Goal: Task Accomplishment & Management: Manage account settings

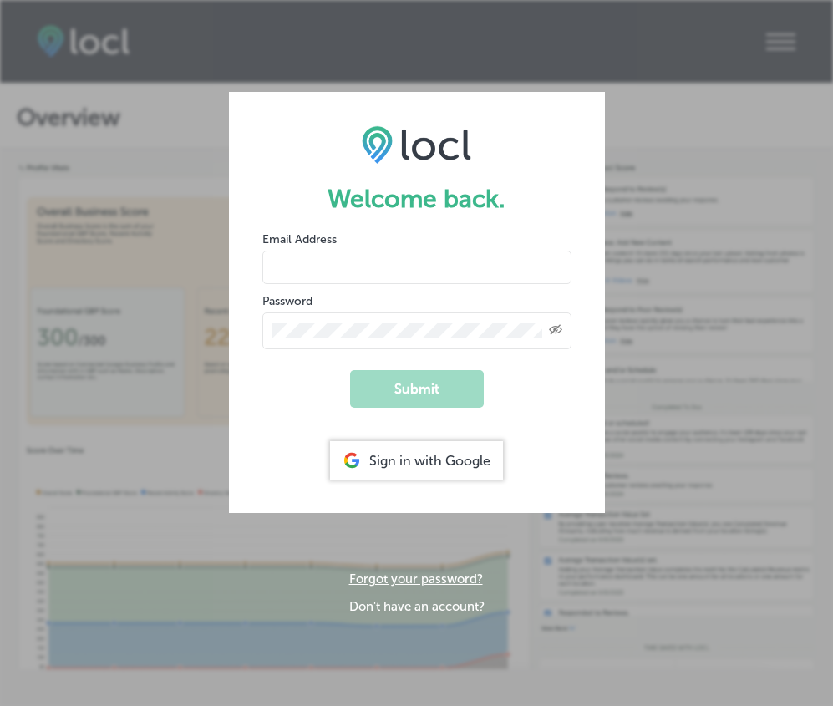
click at [424, 454] on div "Sign in with Google" at bounding box center [416, 460] width 173 height 38
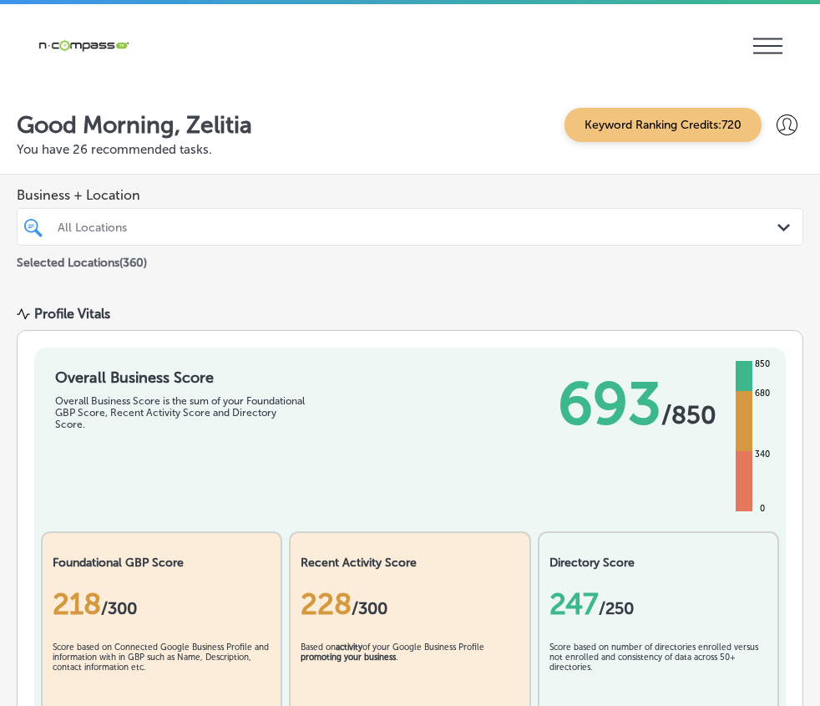
click at [0, 0] on p "Manage Locations" at bounding box center [0, 0] width 0 height 0
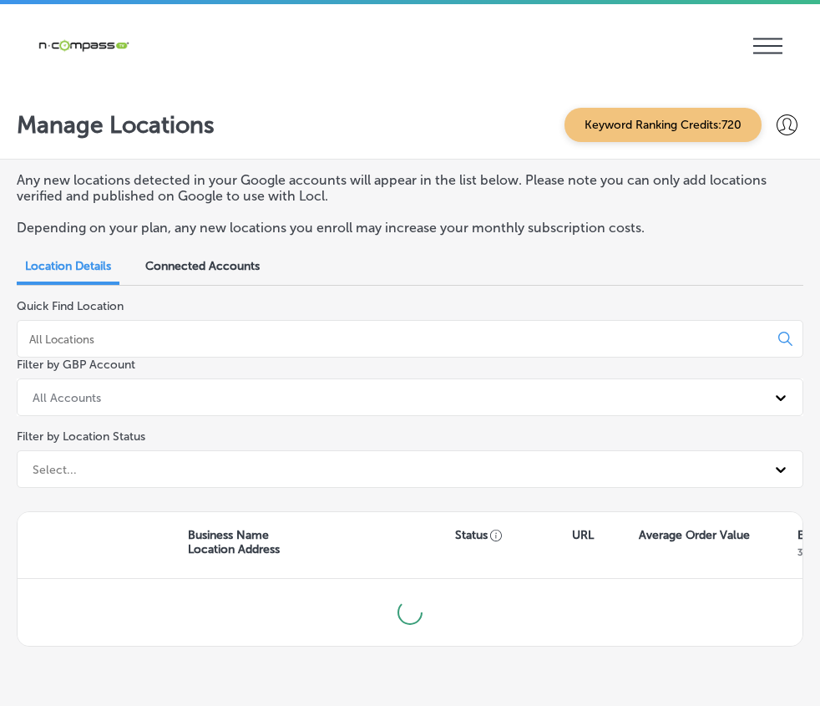
scroll to position [4, 0]
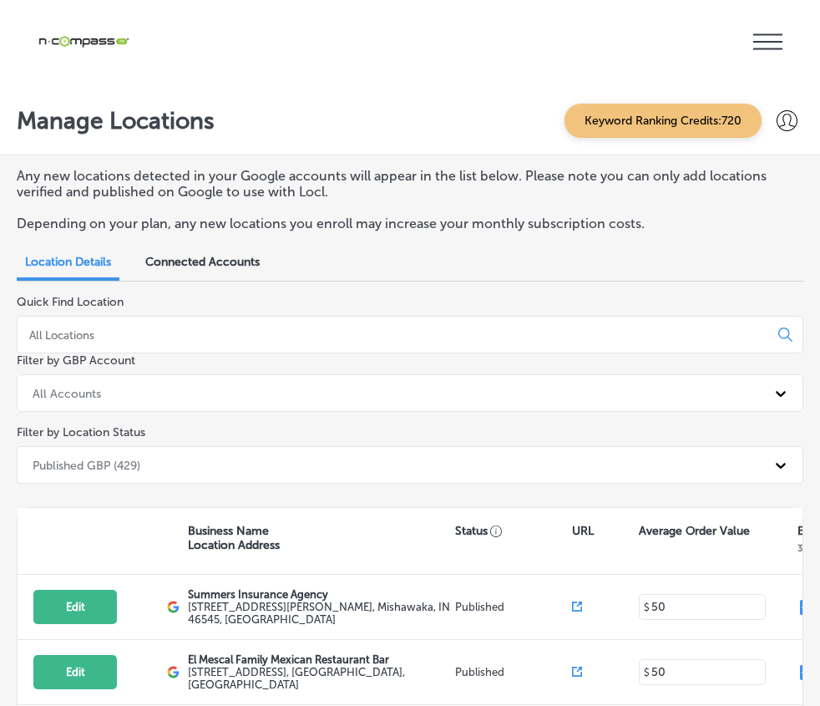
click at [0, 0] on p "Manage Locations" at bounding box center [0, 0] width 0 height 0
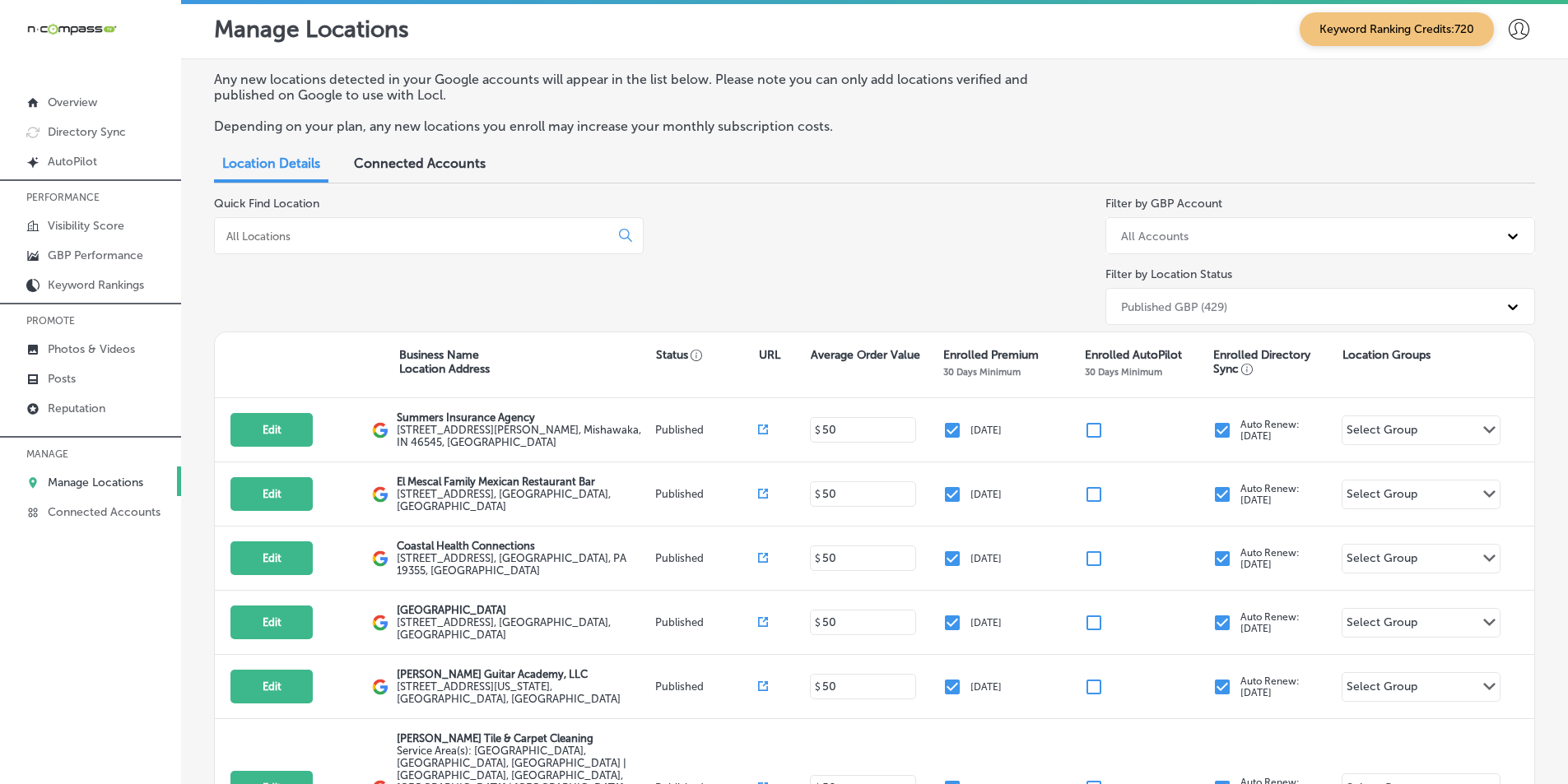
click at [483, 235] on input at bounding box center [415, 235] width 381 height 15
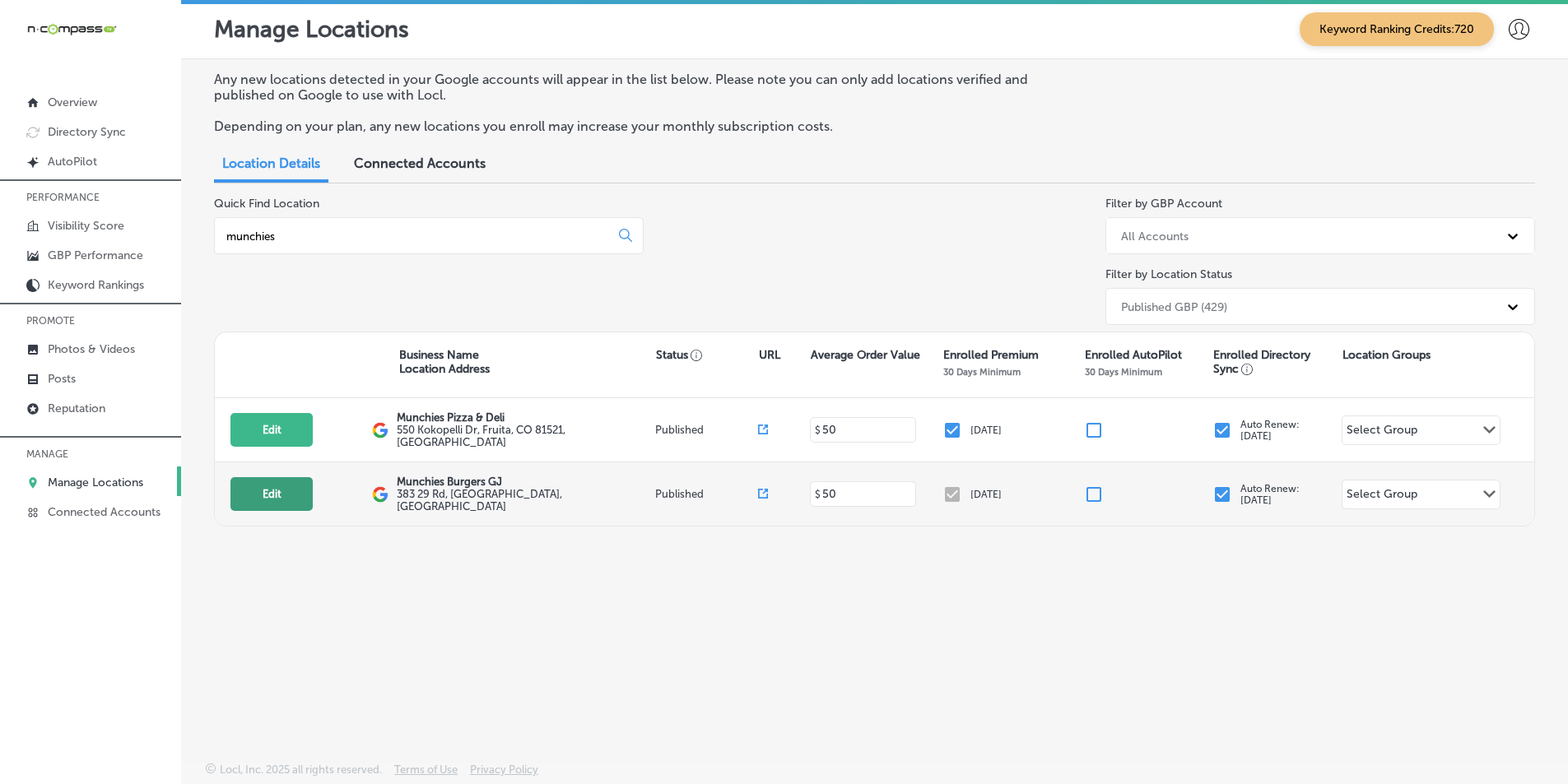
type input "munchies"
click at [266, 490] on button "Edit" at bounding box center [272, 494] width 83 height 33
select select "US"
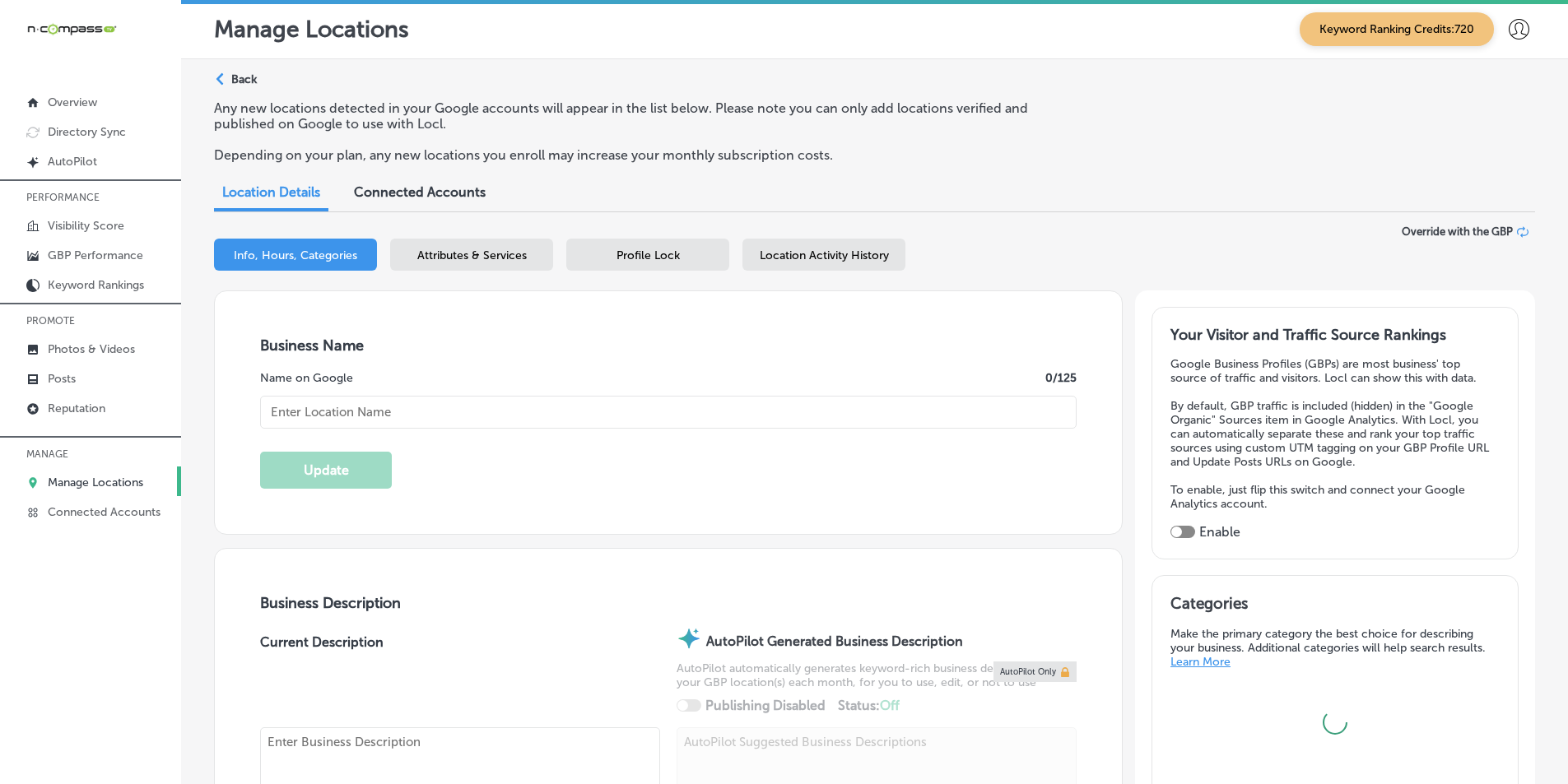
type textarea "Locally owned and operated quick service restaurant. We have been serving the […"
type input "383 29 Rd"
type input "[GEOGRAPHIC_DATA]"
type input "81504"
type input "US"
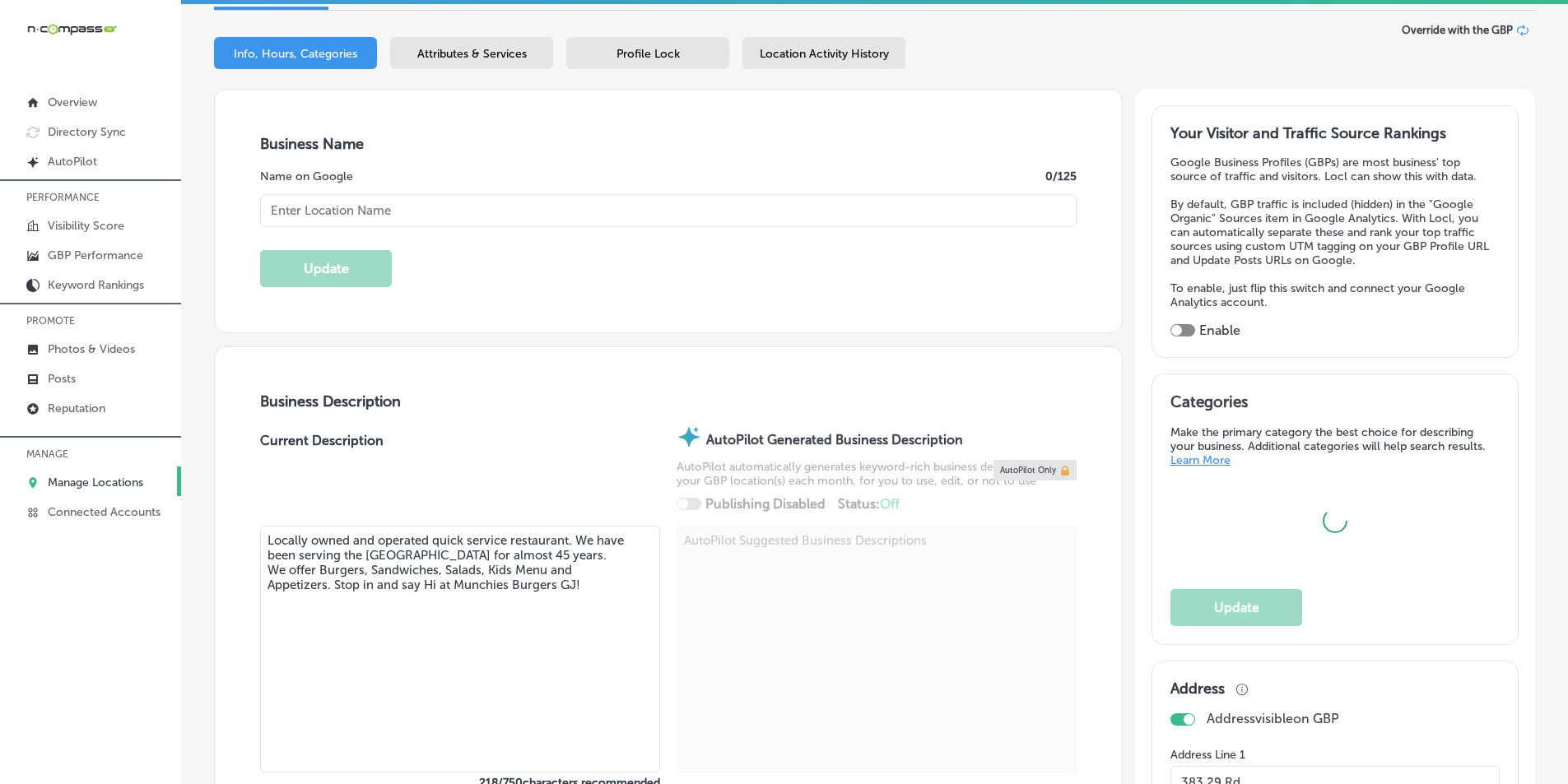
type input "Munchies Burgers GJ"
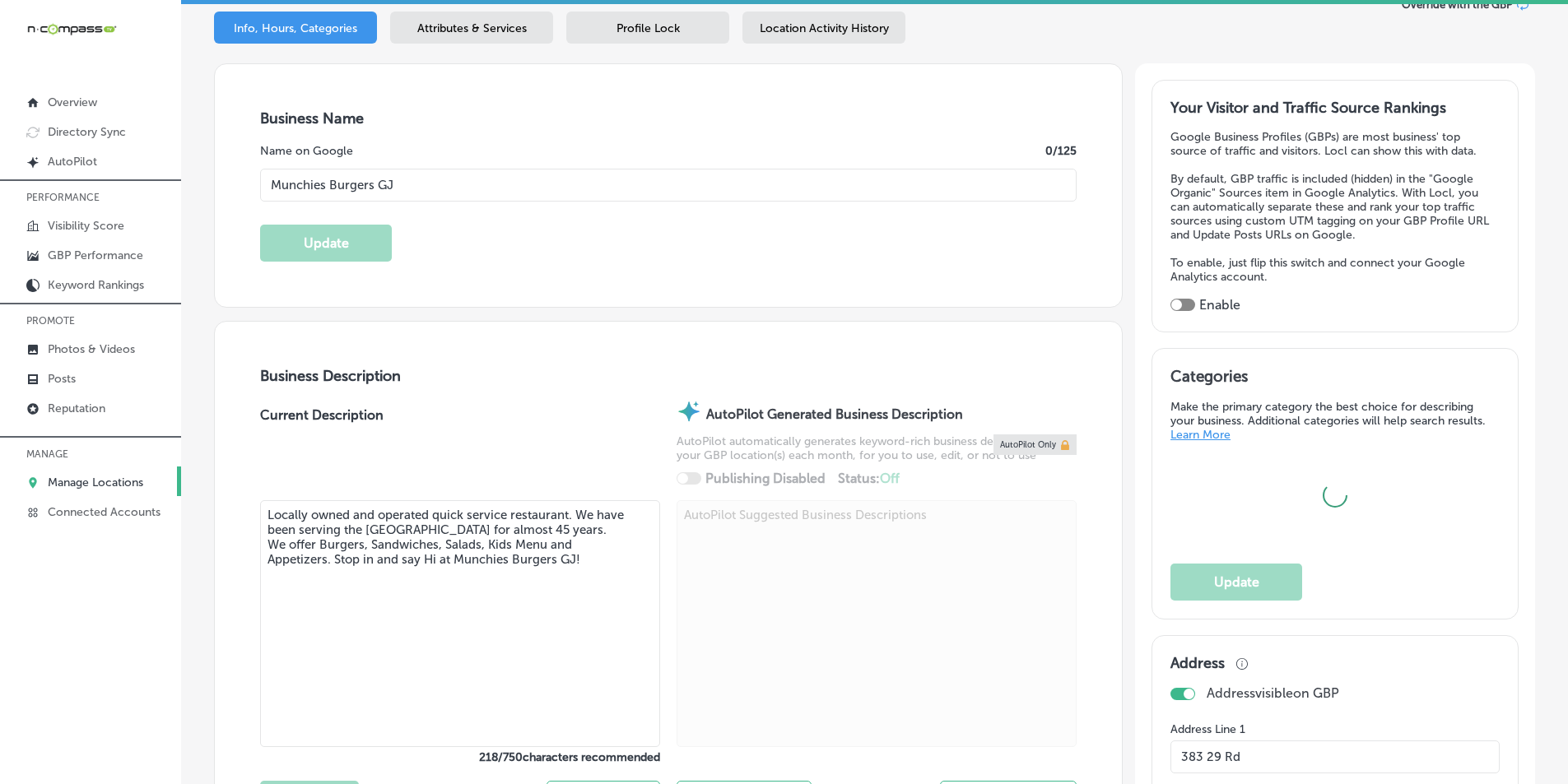
type input "[PHONE_NUMBER]"
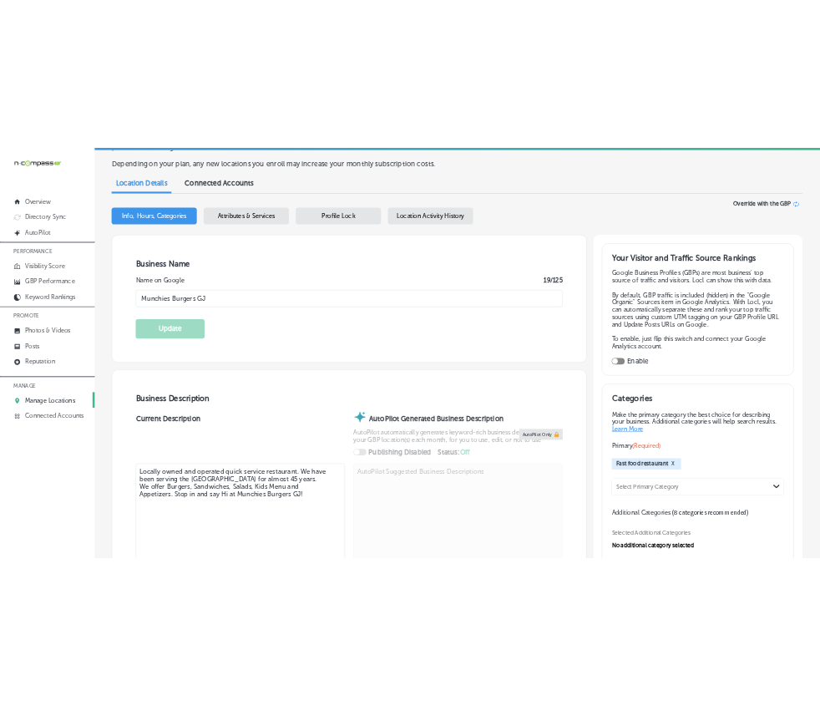
scroll to position [84, 0]
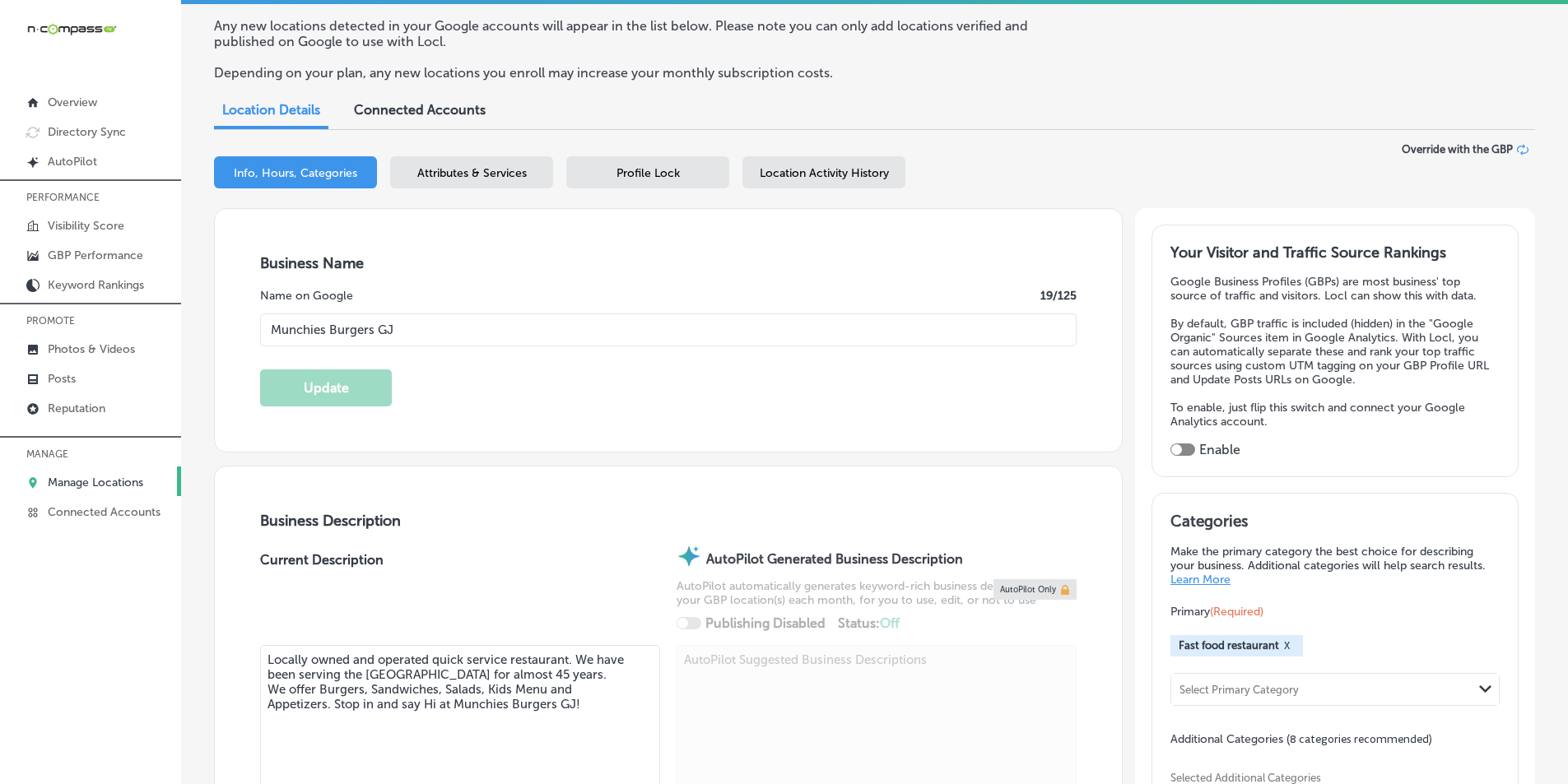
select select "US"
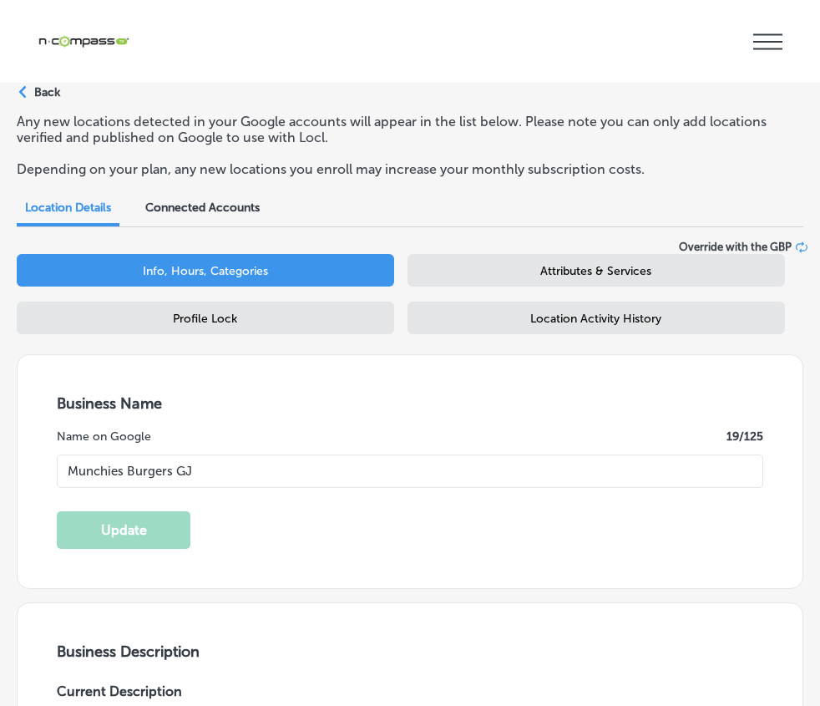
type input "383 29 Rd"
type input "[GEOGRAPHIC_DATA]"
type input "81504"
type input "US"
type input "[PHONE_NUMBER]"
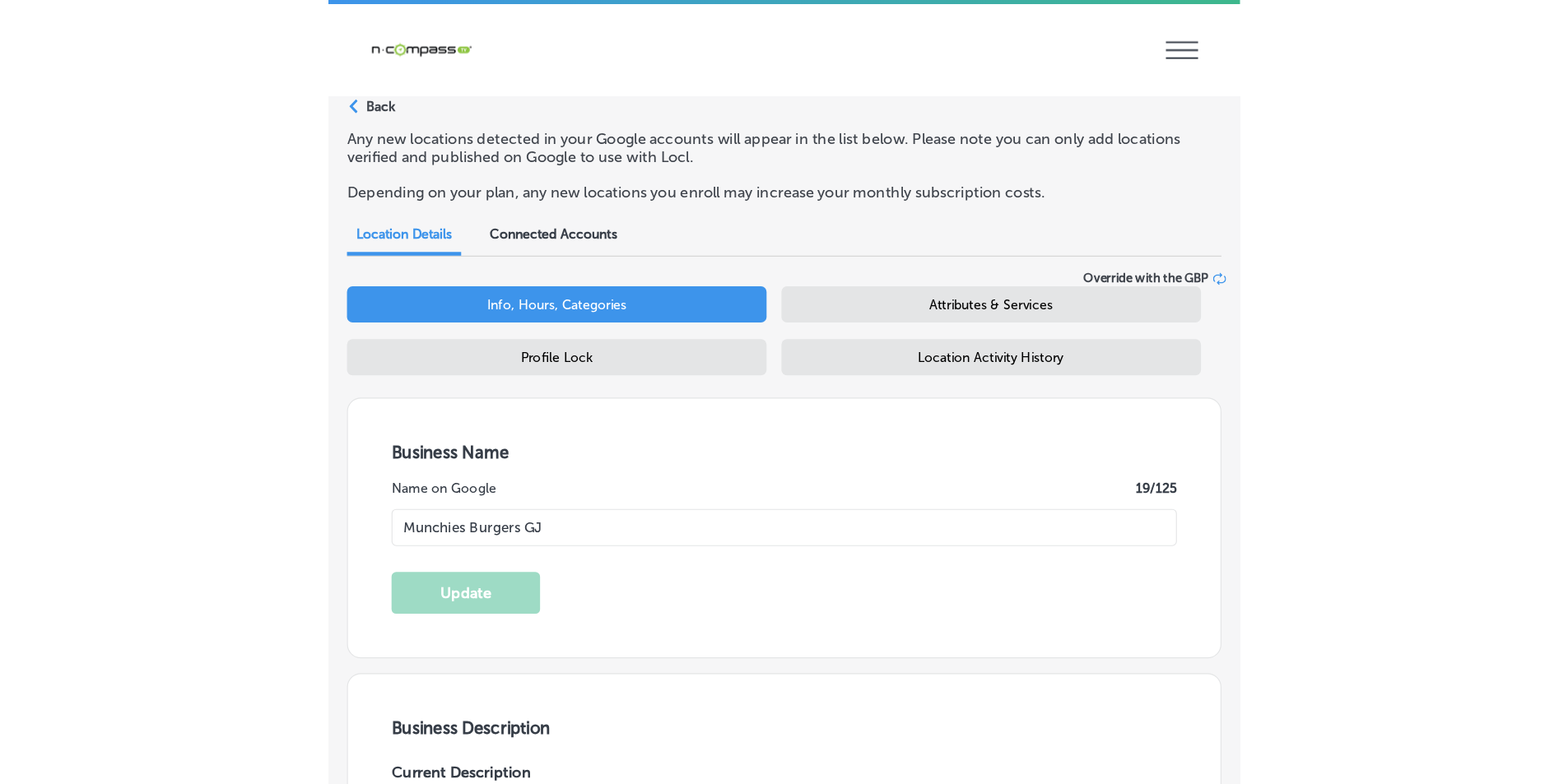
scroll to position [0, 0]
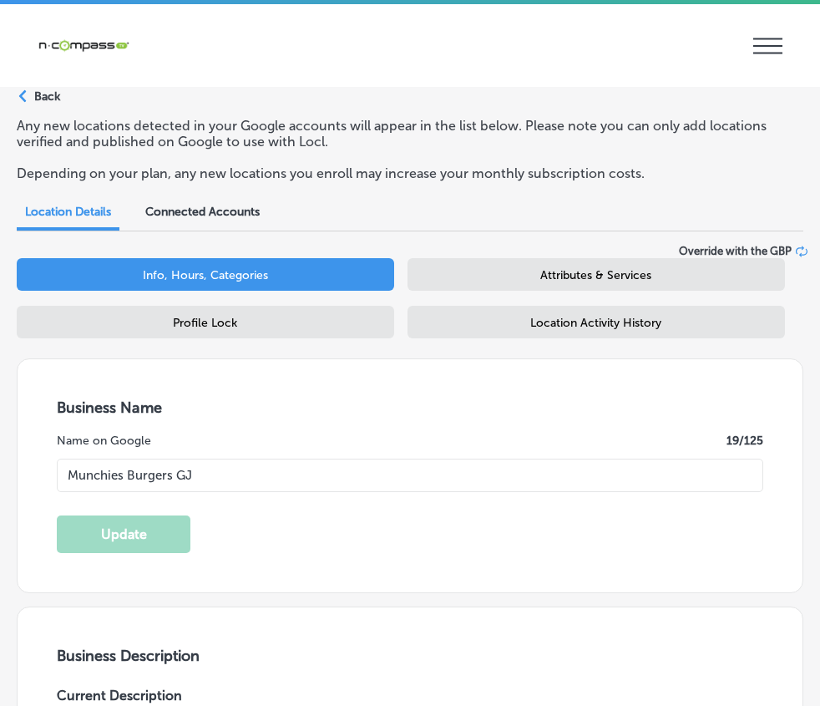
select select "US"
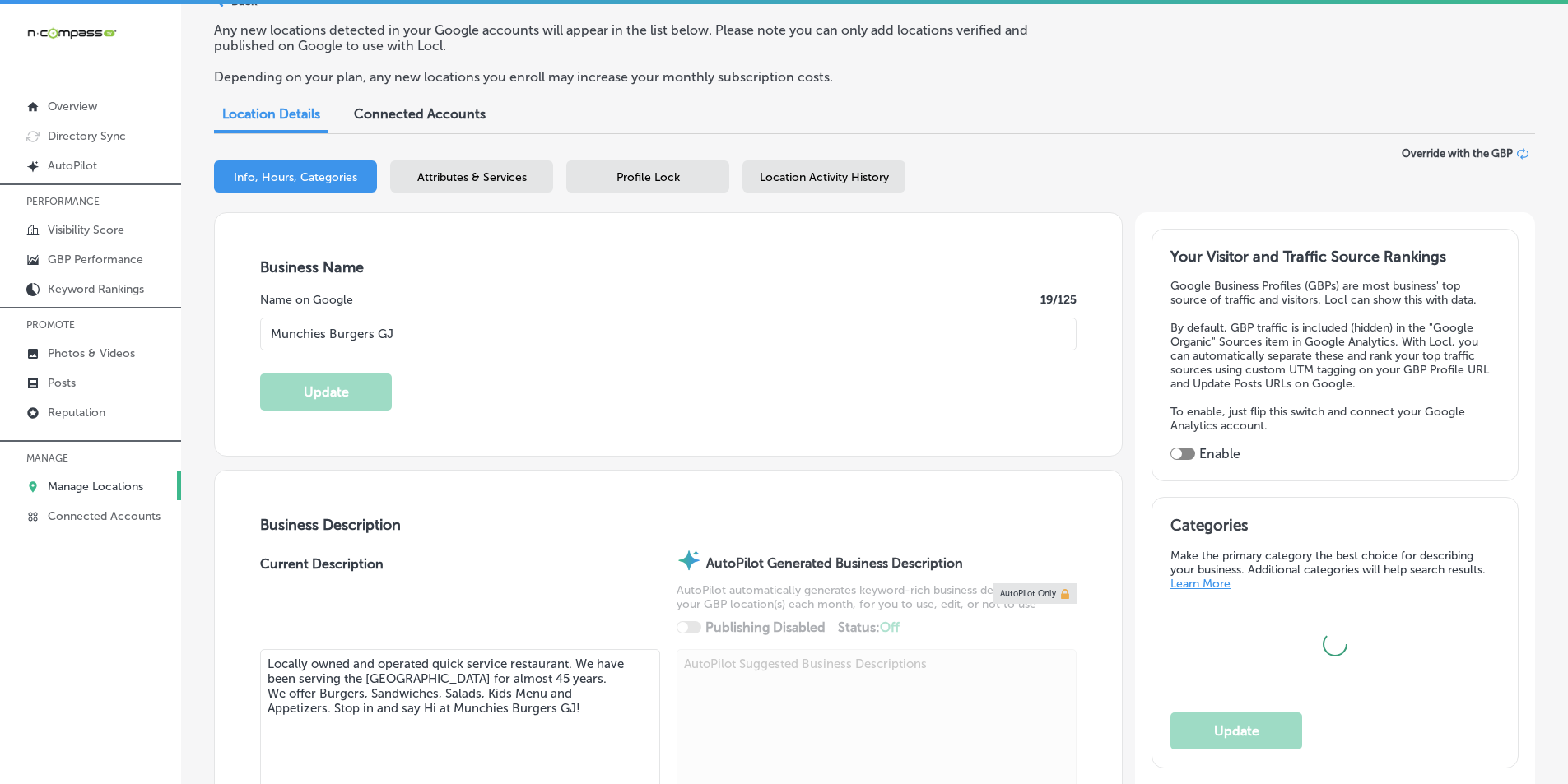
type input "383 29 Rd"
type input "[GEOGRAPHIC_DATA]"
type input "81504"
type input "US"
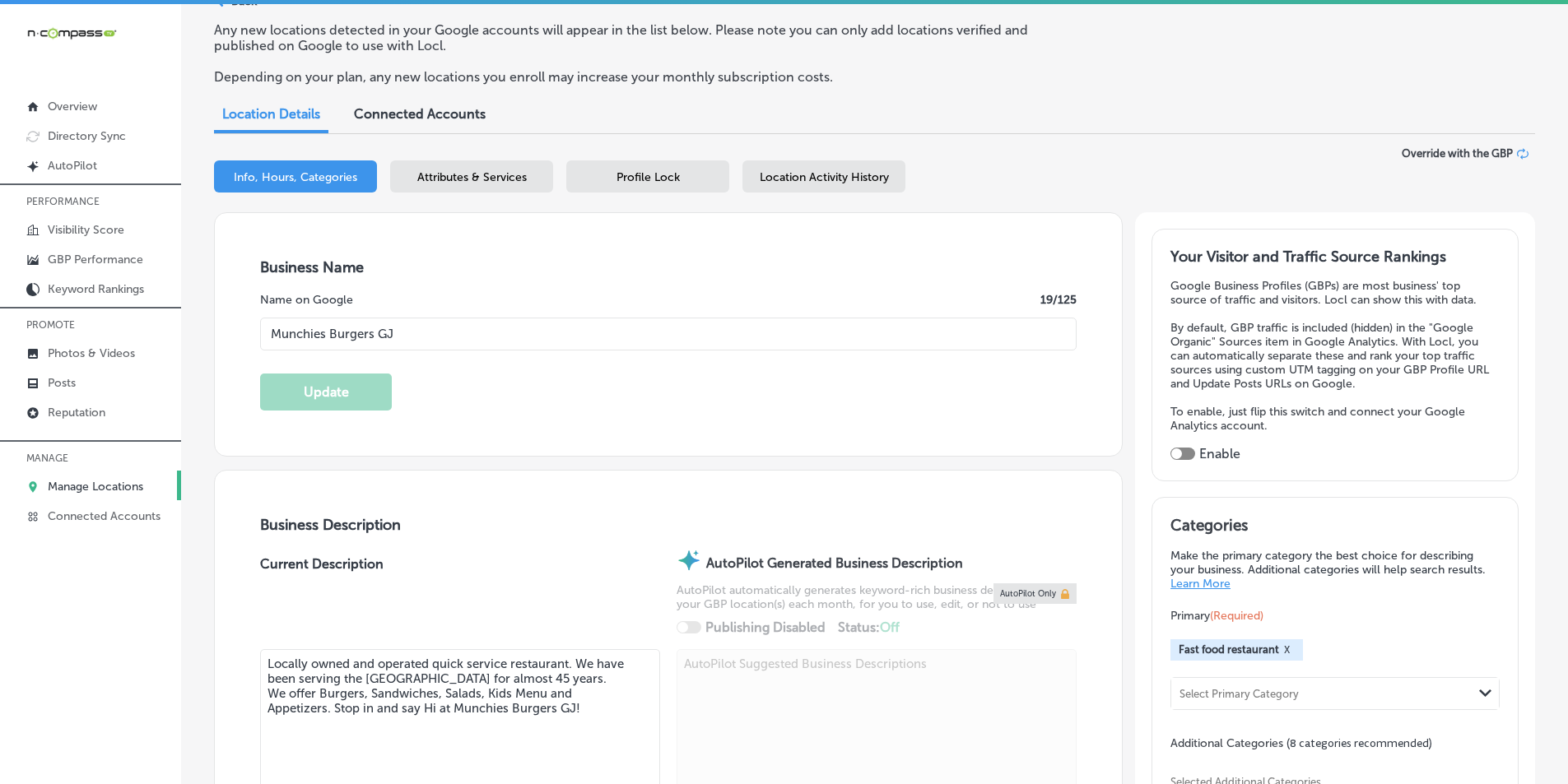
type input "[PHONE_NUMBER]"
select select "US"
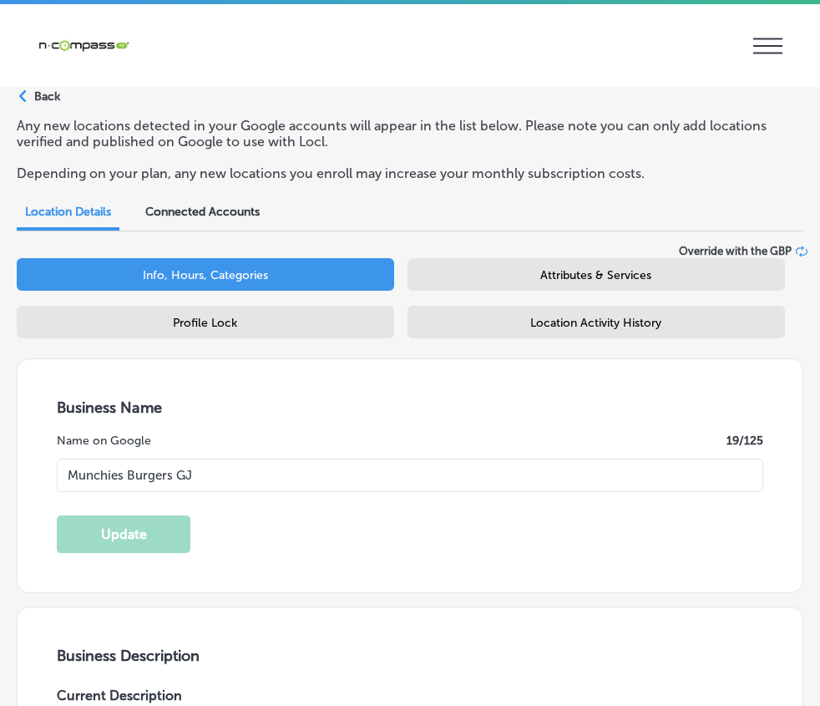
type input "383 29 Rd"
type input "[GEOGRAPHIC_DATA]"
type input "81504"
type input "US"
type input "[PHONE_NUMBER]"
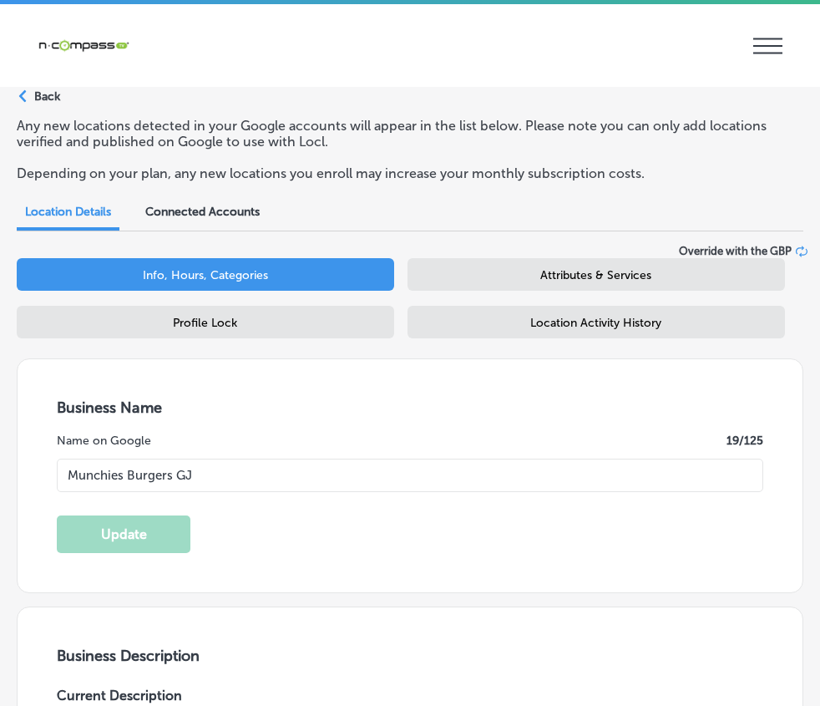
select select "US"
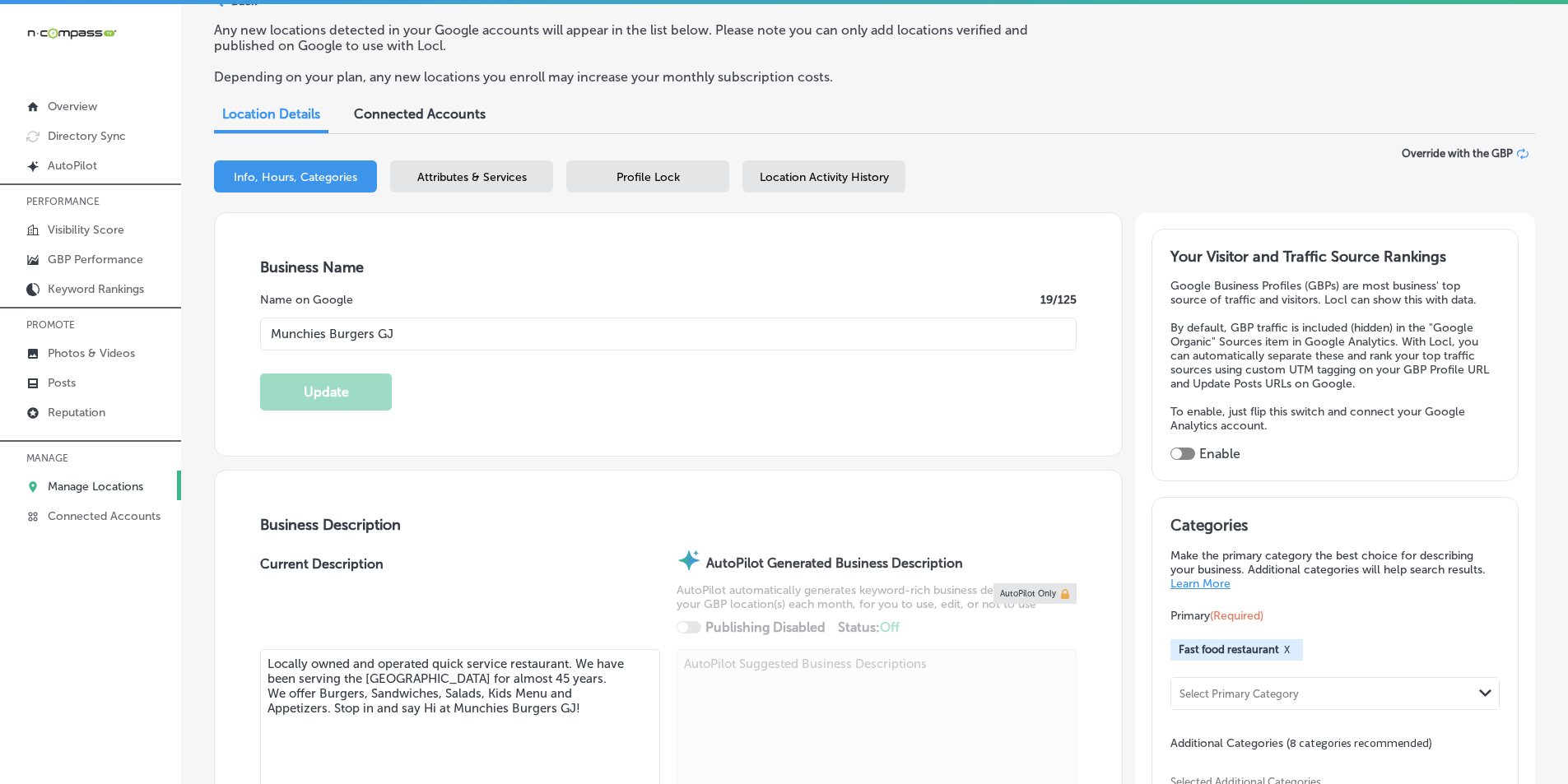
type input "383 29 Rd"
type input "[GEOGRAPHIC_DATA]"
type input "81504"
type input "US"
type input "[PHONE_NUMBER]"
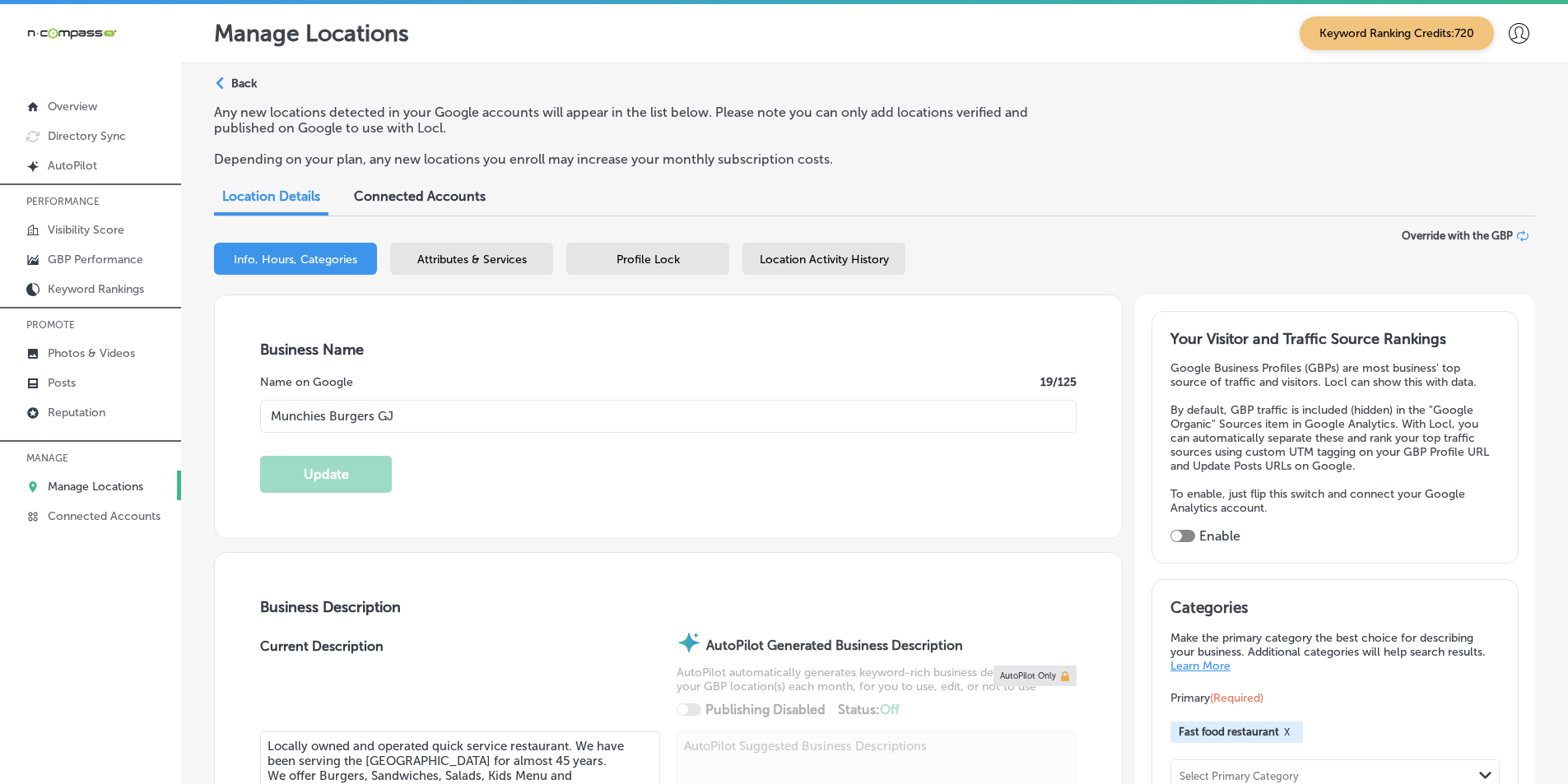
click at [477, 255] on span "Attributes & Services" at bounding box center [472, 259] width 109 height 14
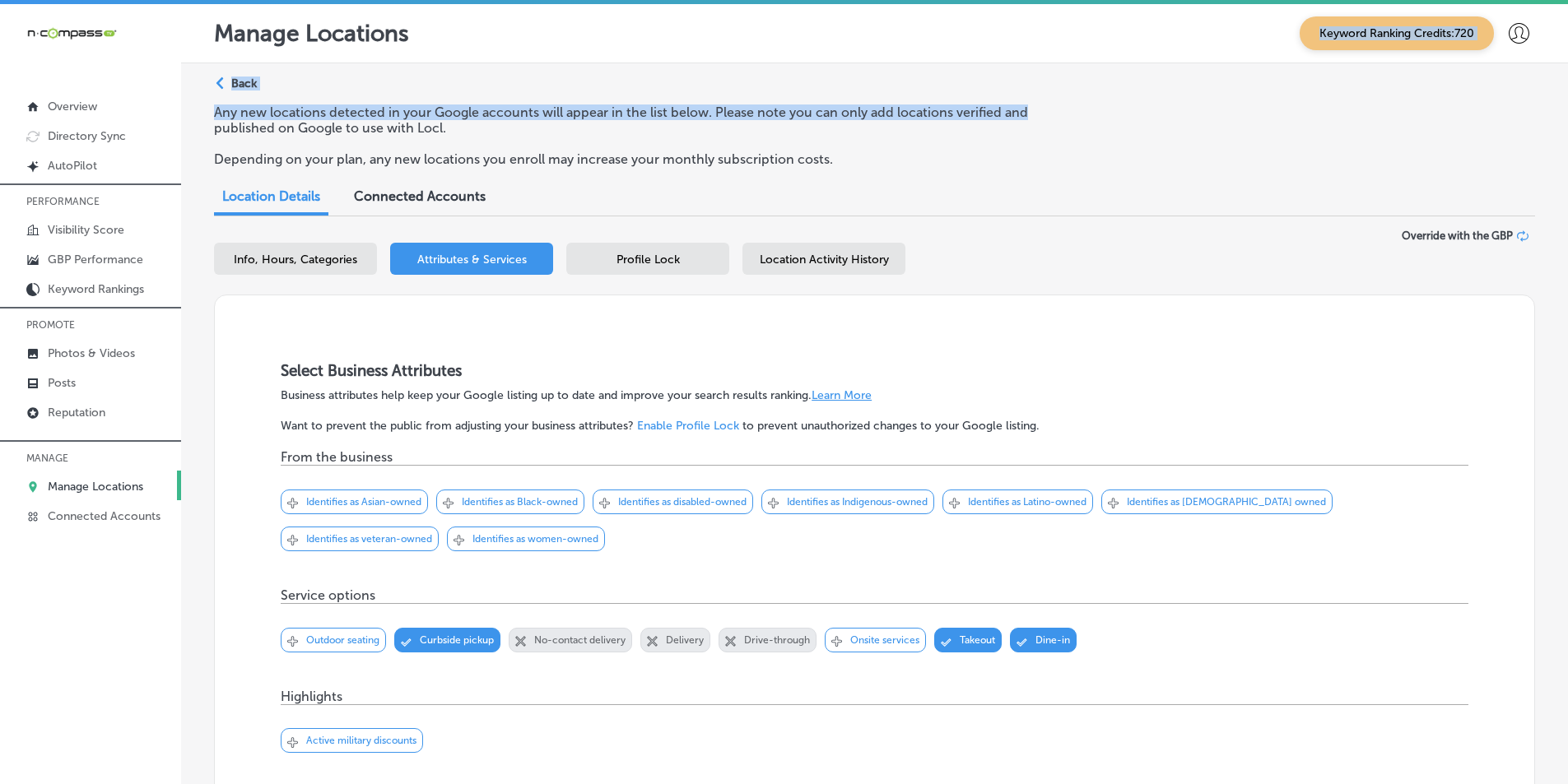
drag, startPoint x: 1105, startPoint y: 22, endPoint x: 1099, endPoint y: 83, distance: 61.3
click at [819, 69] on div "Manage Locations Keyword Ranking Credits: 720 Path Created with Sketch. Back An…" at bounding box center [875, 396] width 1387 height 784
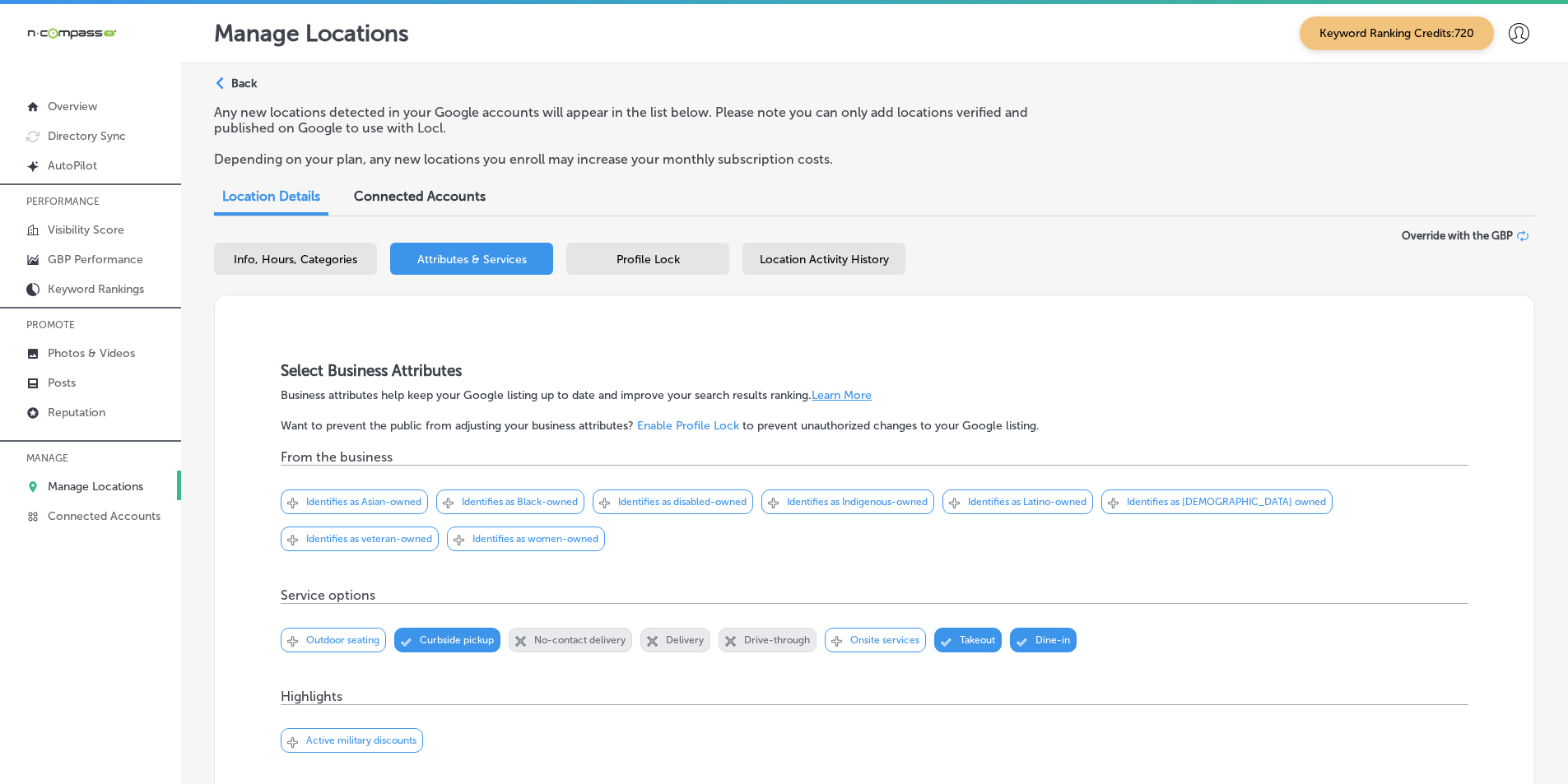
click at [819, 159] on p "Depending on your plan, any new locations you enroll may increase your monthly …" at bounding box center [642, 160] width 858 height 16
click at [676, 258] on span "Profile Lock" at bounding box center [648, 259] width 63 height 14
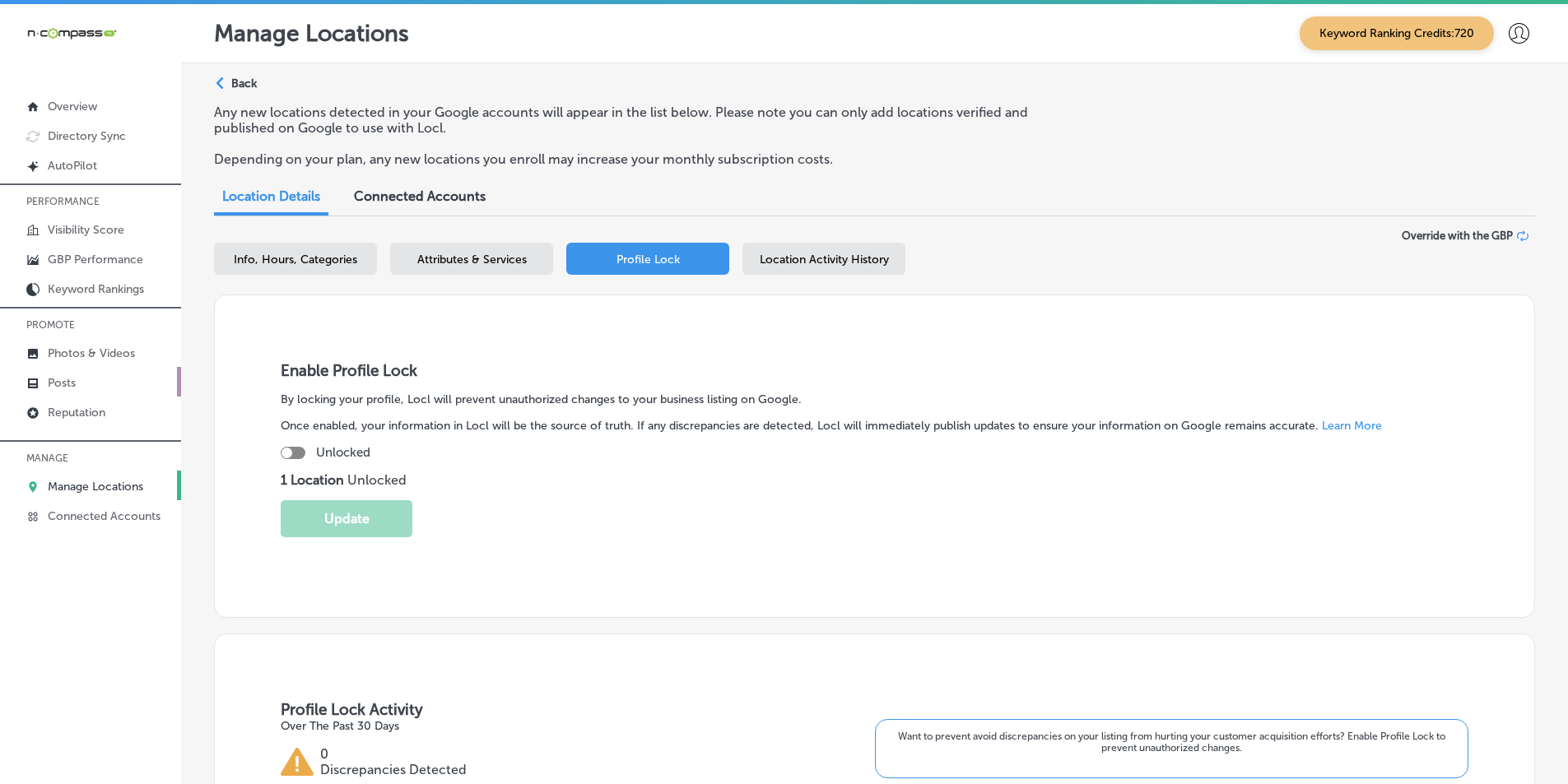
click at [74, 390] on p "Posts" at bounding box center [61, 383] width 28 height 14
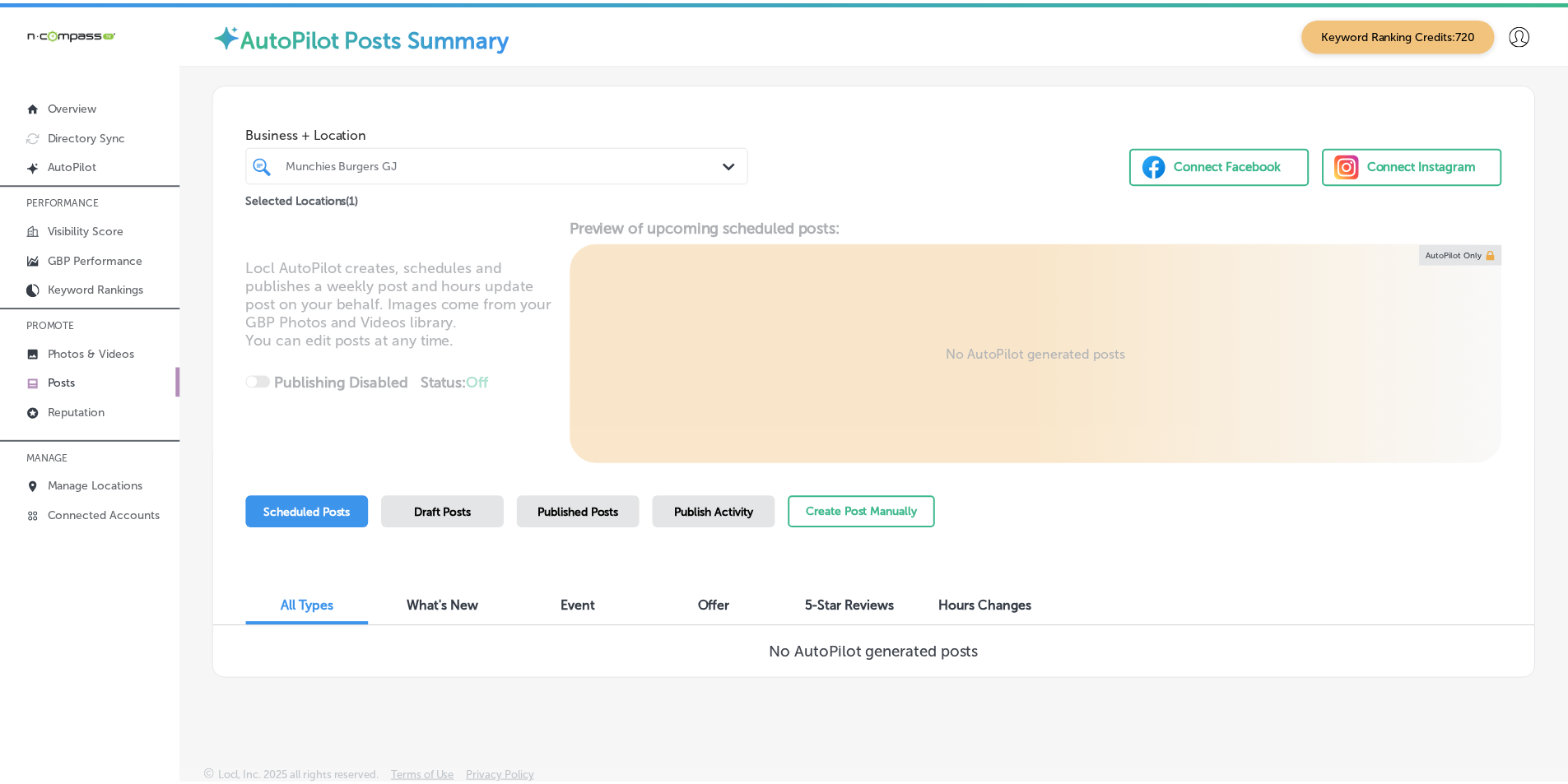
scroll to position [4, 0]
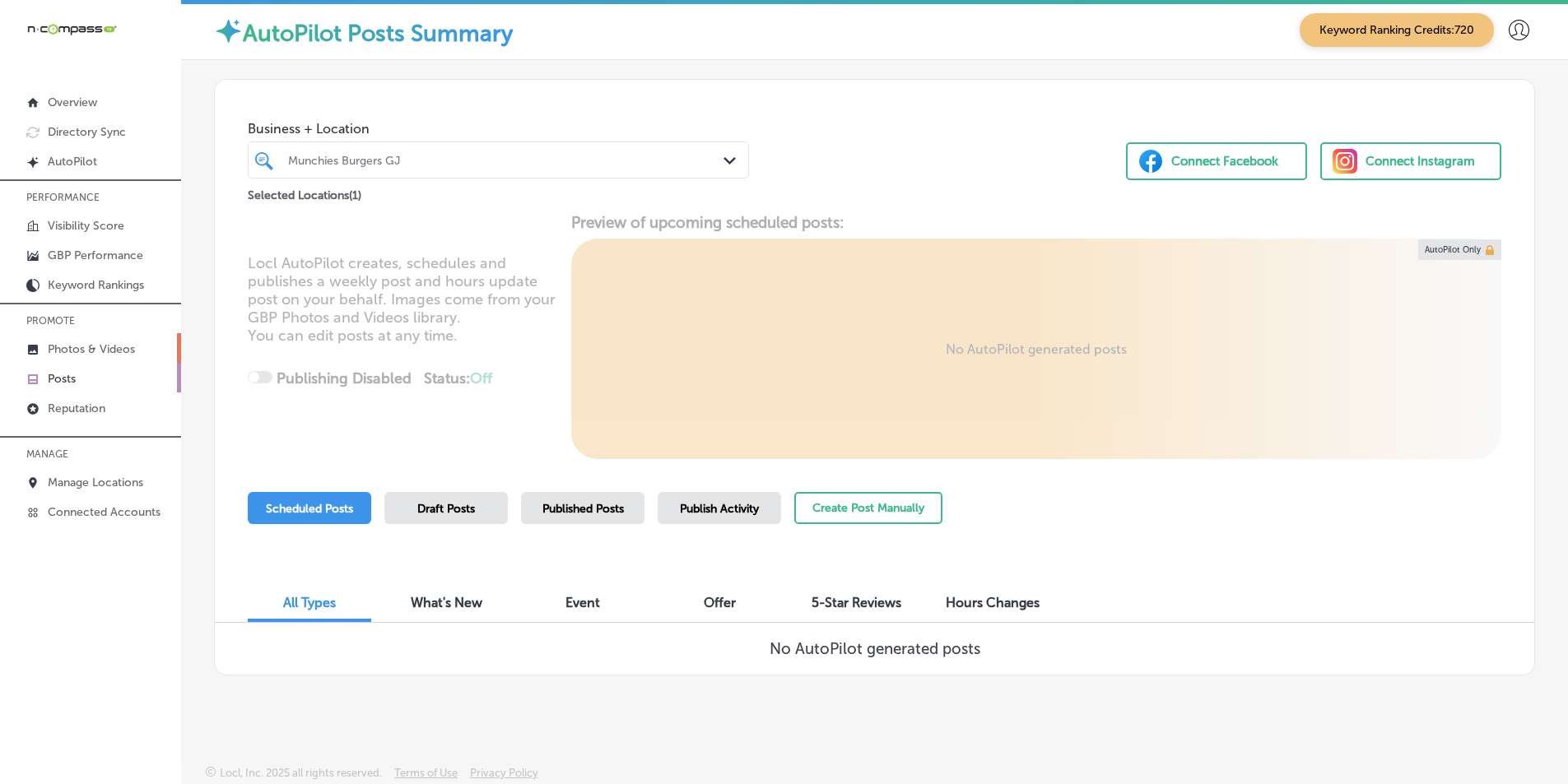
click at [78, 350] on p "Photos & Videos" at bounding box center [91, 350] width 88 height 14
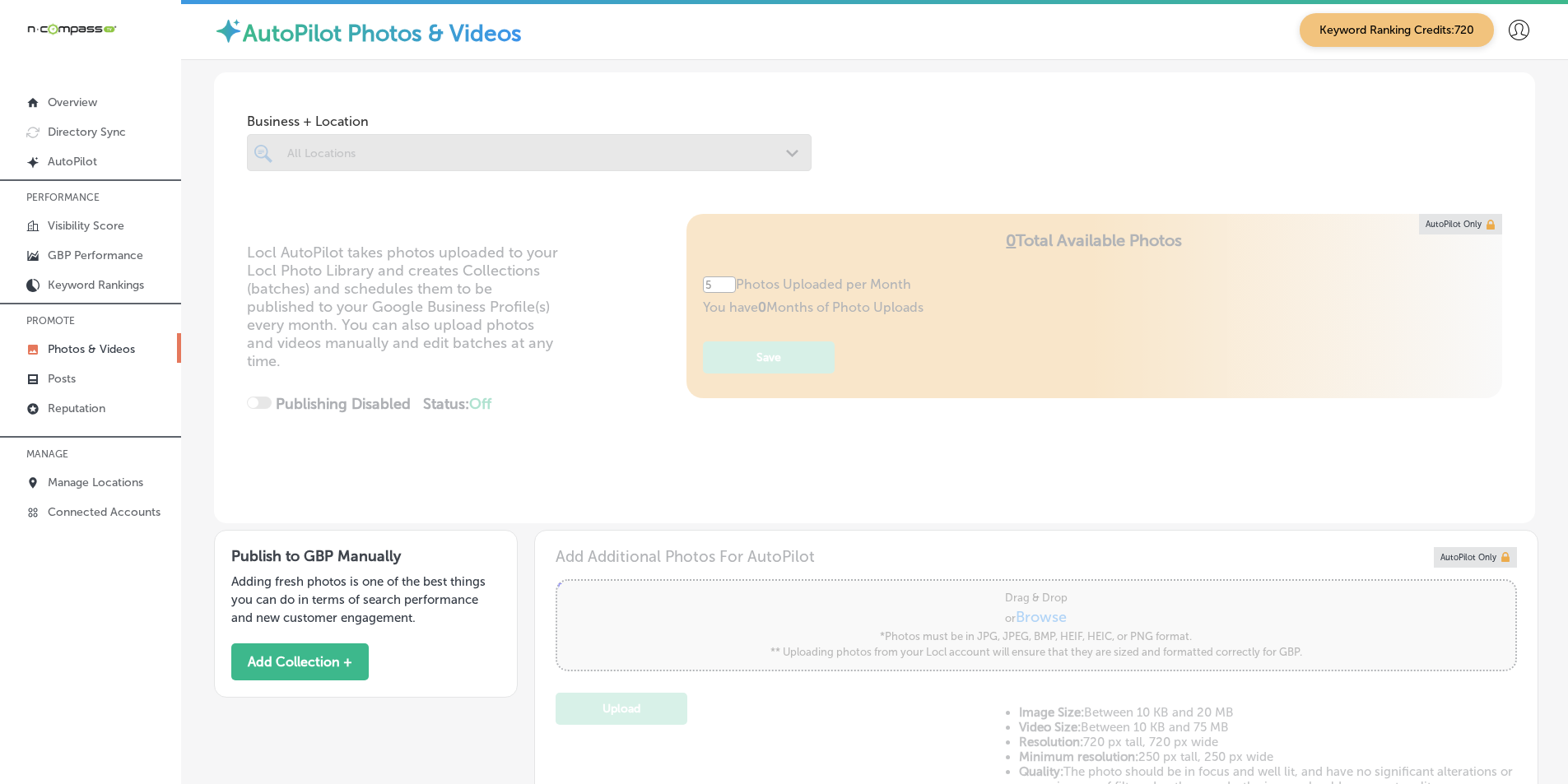
type input "0"
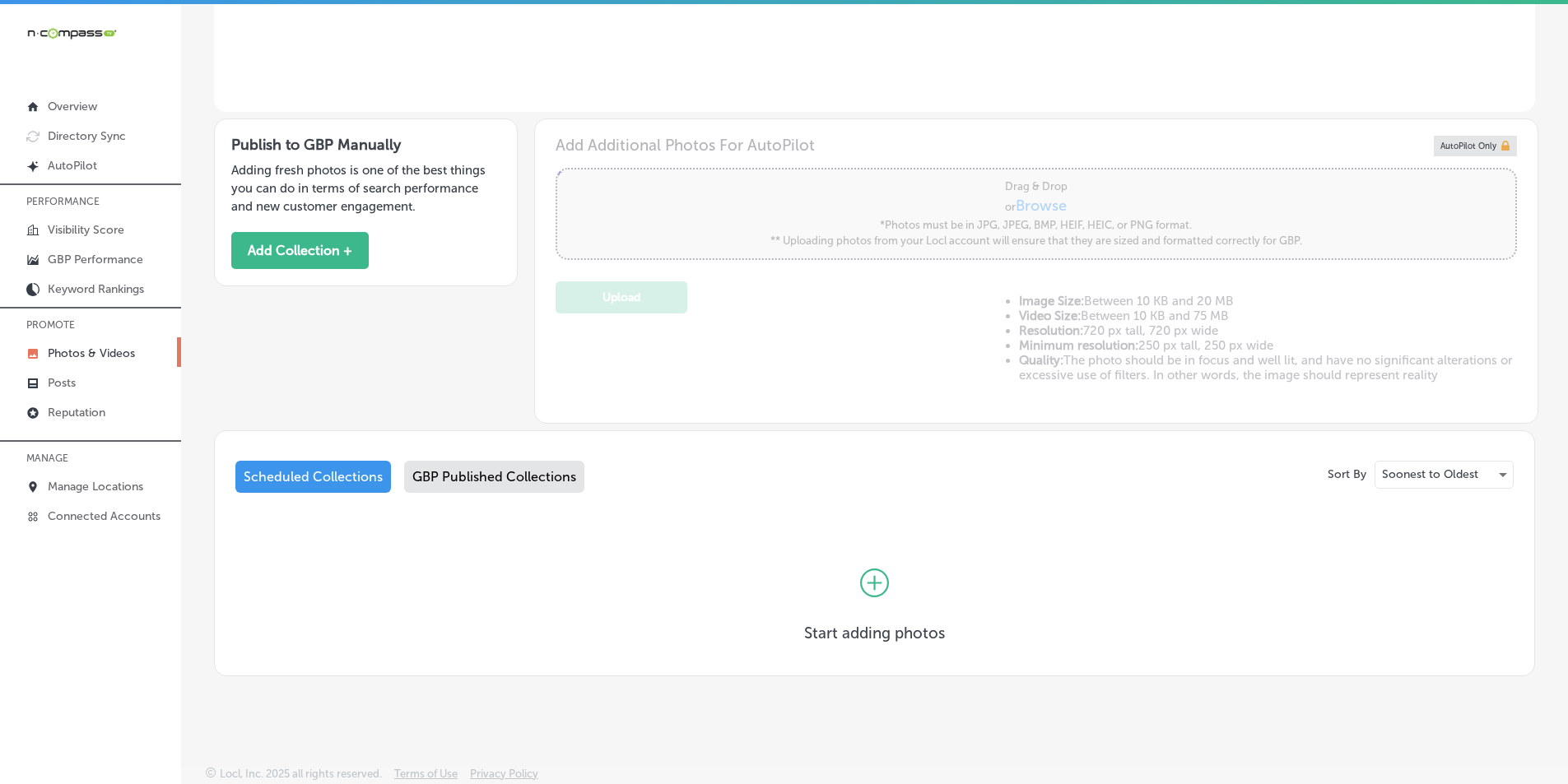
scroll to position [415, 0]
click at [105, 267] on p "GBP Performance" at bounding box center [95, 259] width 96 height 14
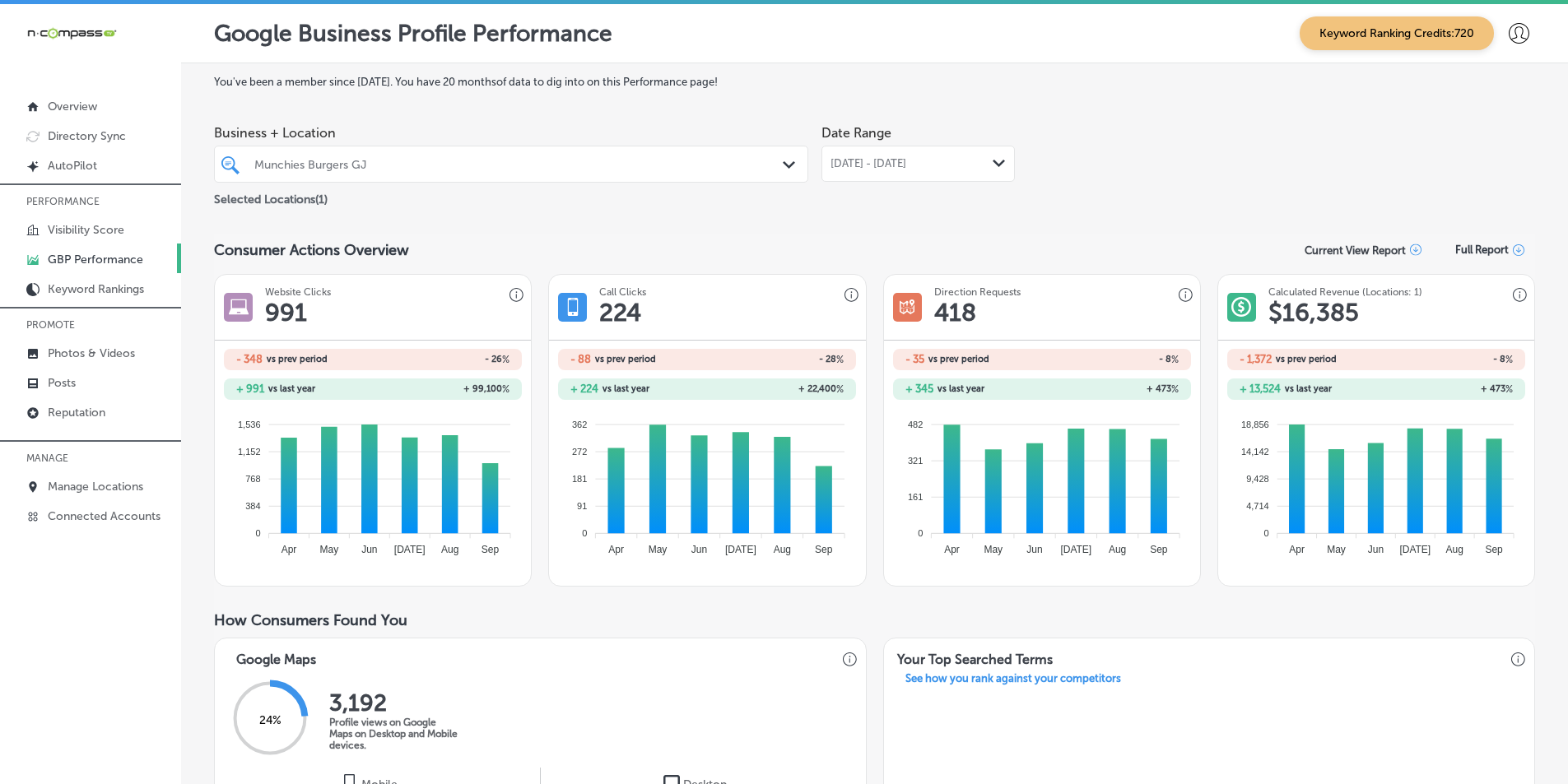
click at [819, 163] on polygon at bounding box center [999, 163] width 13 height 8
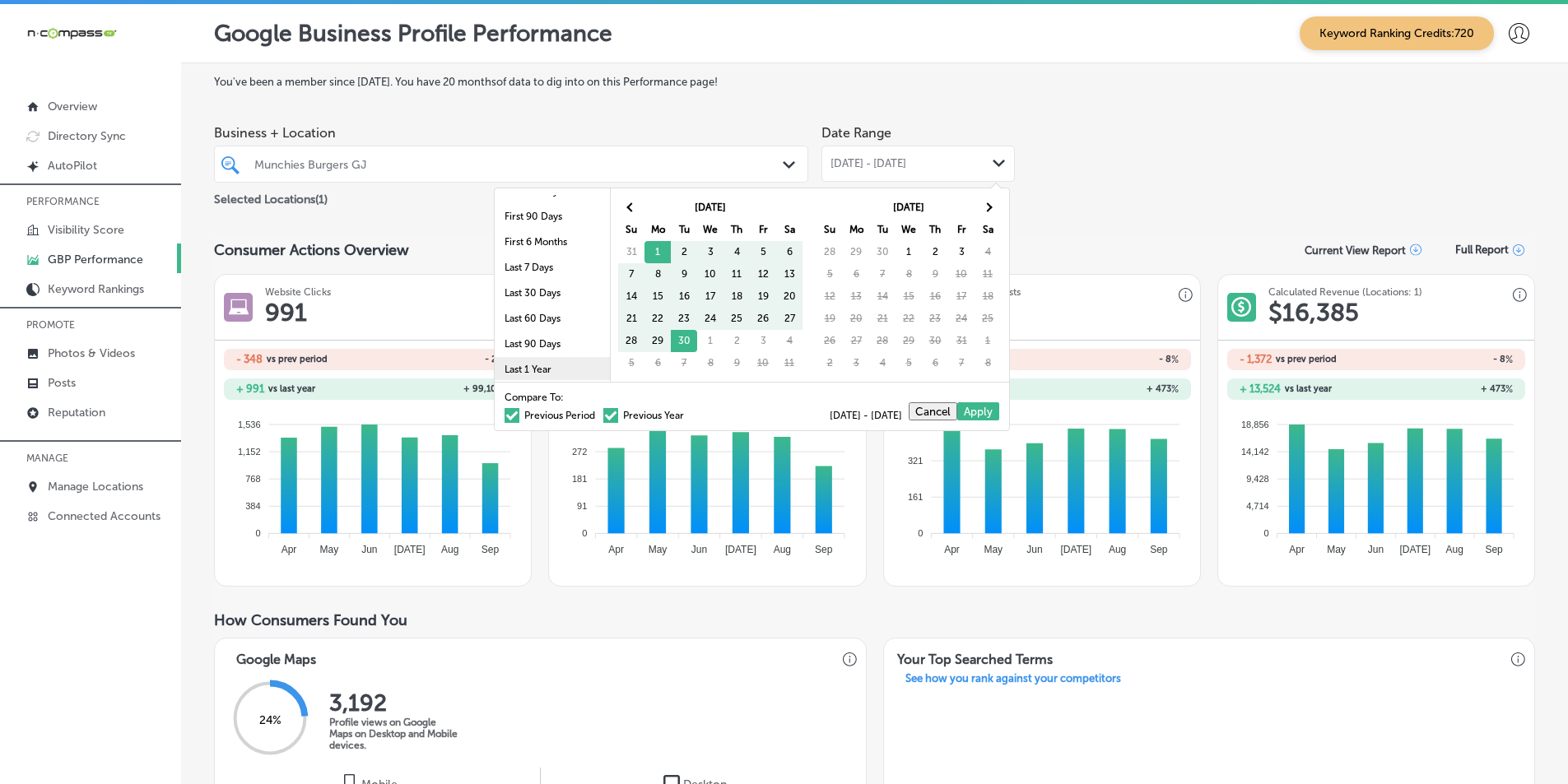
scroll to position [83, 0]
click at [543, 299] on li "Last 90 Days" at bounding box center [552, 304] width 115 height 26
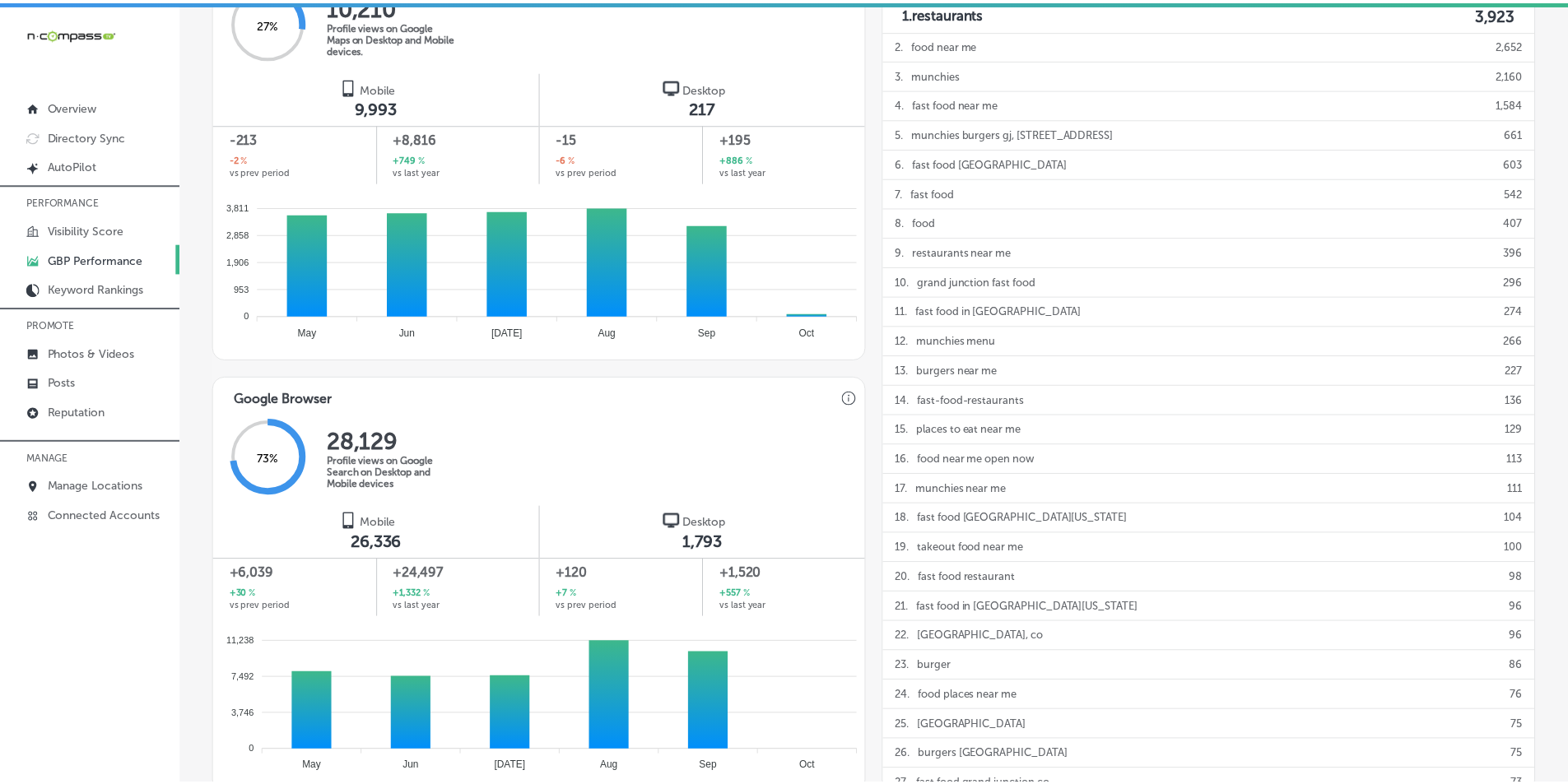
scroll to position [1007, 0]
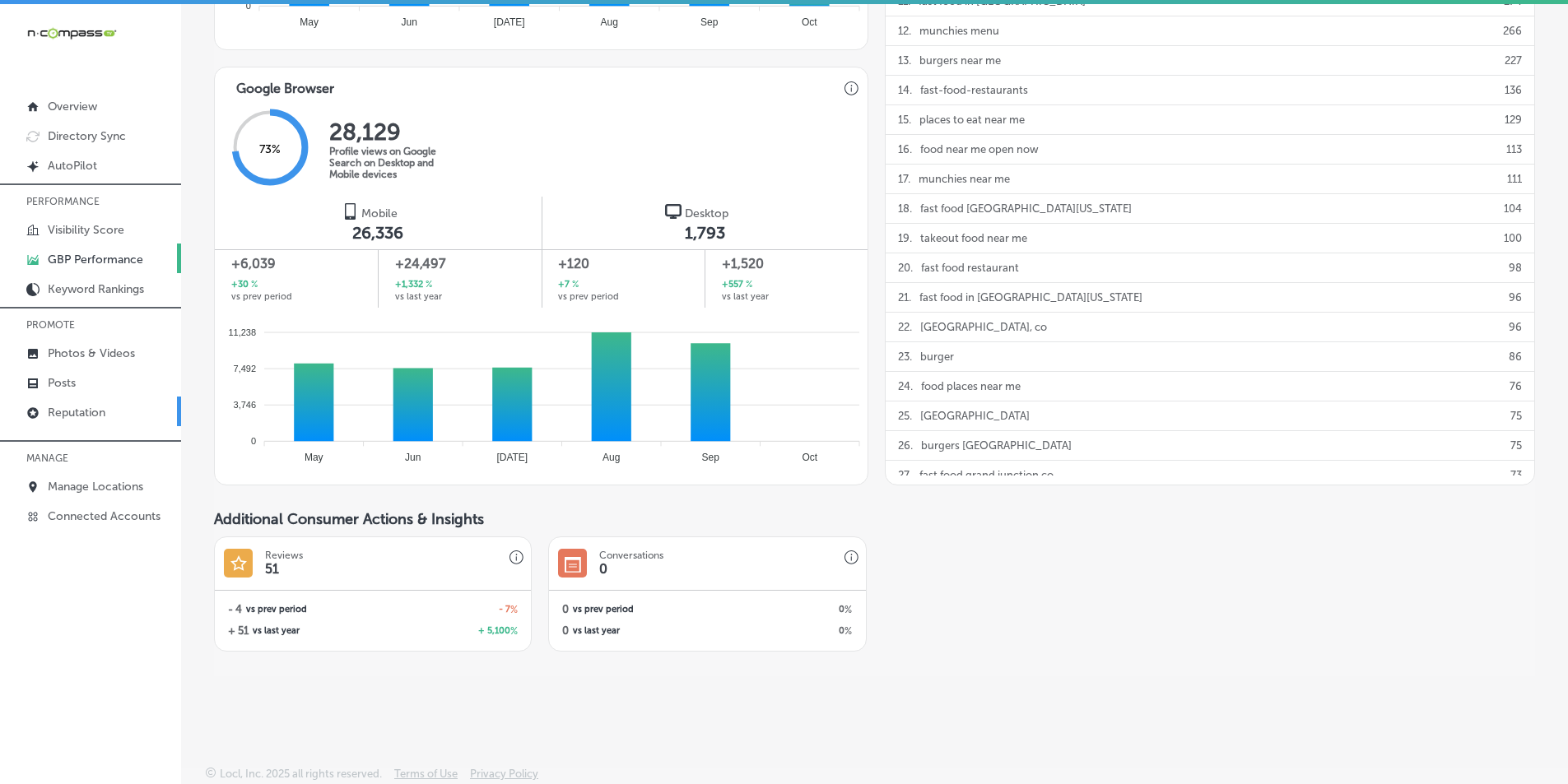
click at [81, 419] on p "Reputation" at bounding box center [76, 413] width 57 height 14
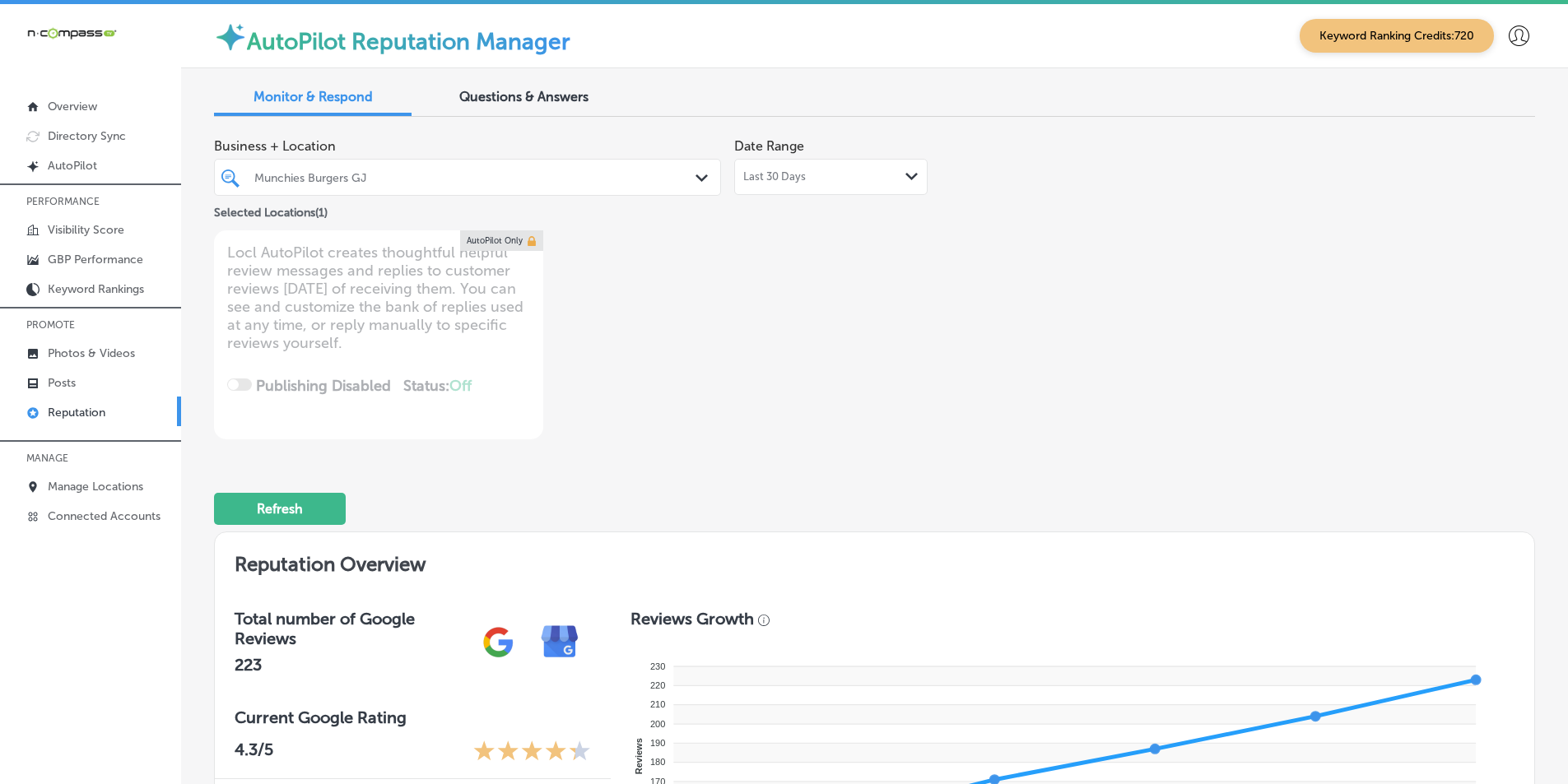
click at [819, 177] on polygon at bounding box center [911, 176] width 13 height 8
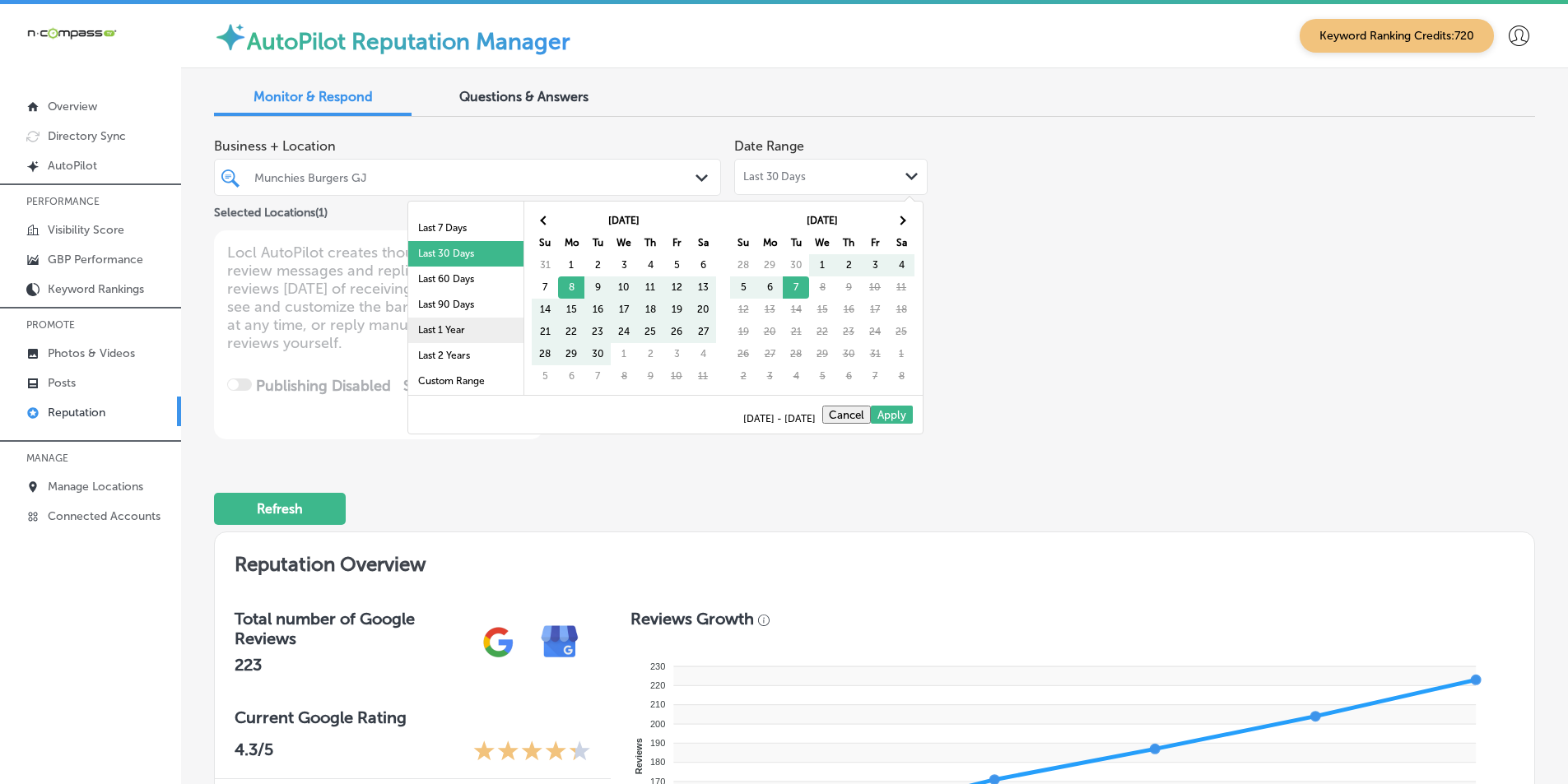
scroll to position [96, 0]
click at [440, 300] on li "Last 90 Days" at bounding box center [465, 304] width 115 height 26
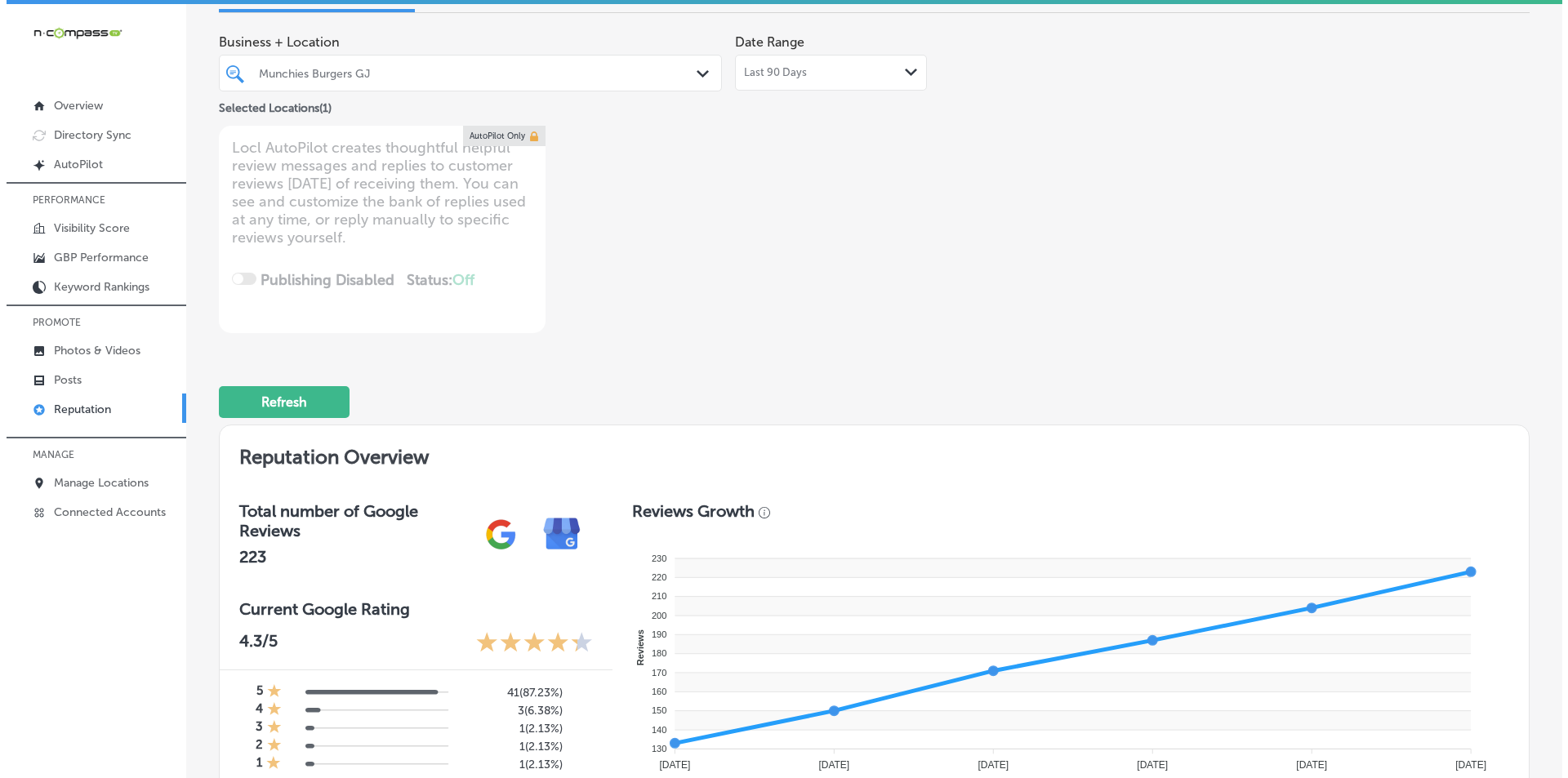
scroll to position [0, 0]
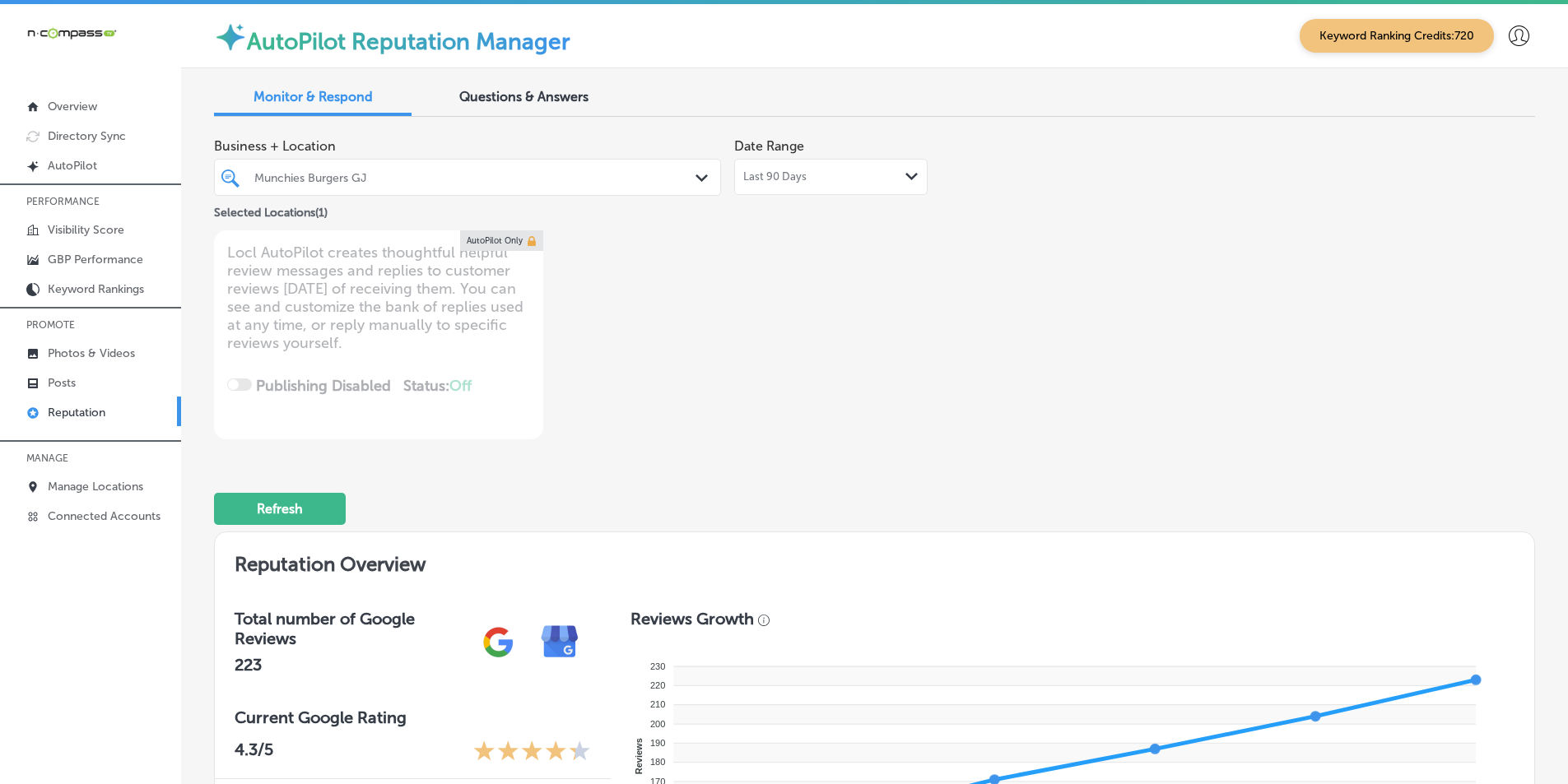
type textarea "x"
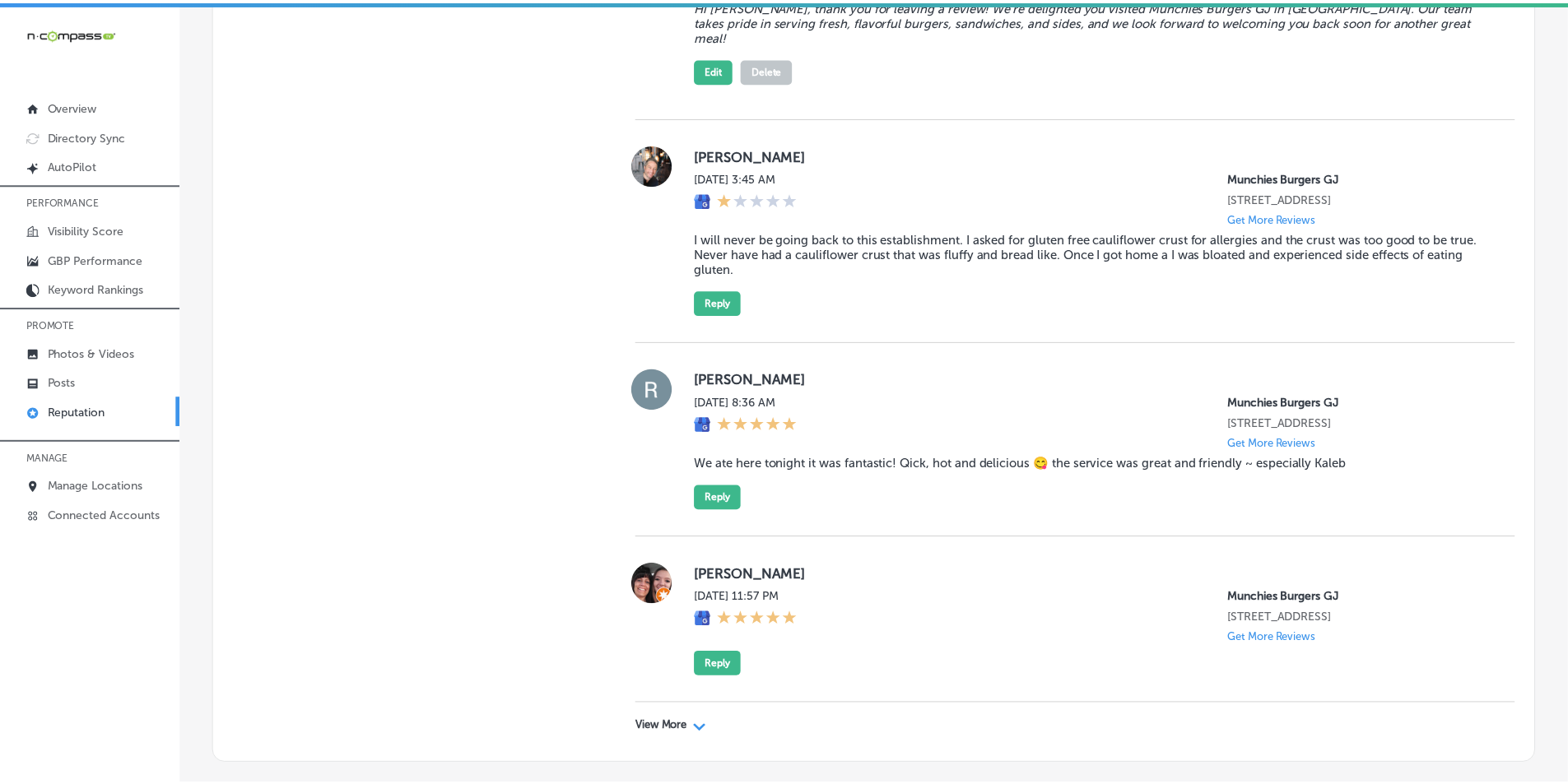
scroll to position [5607, 0]
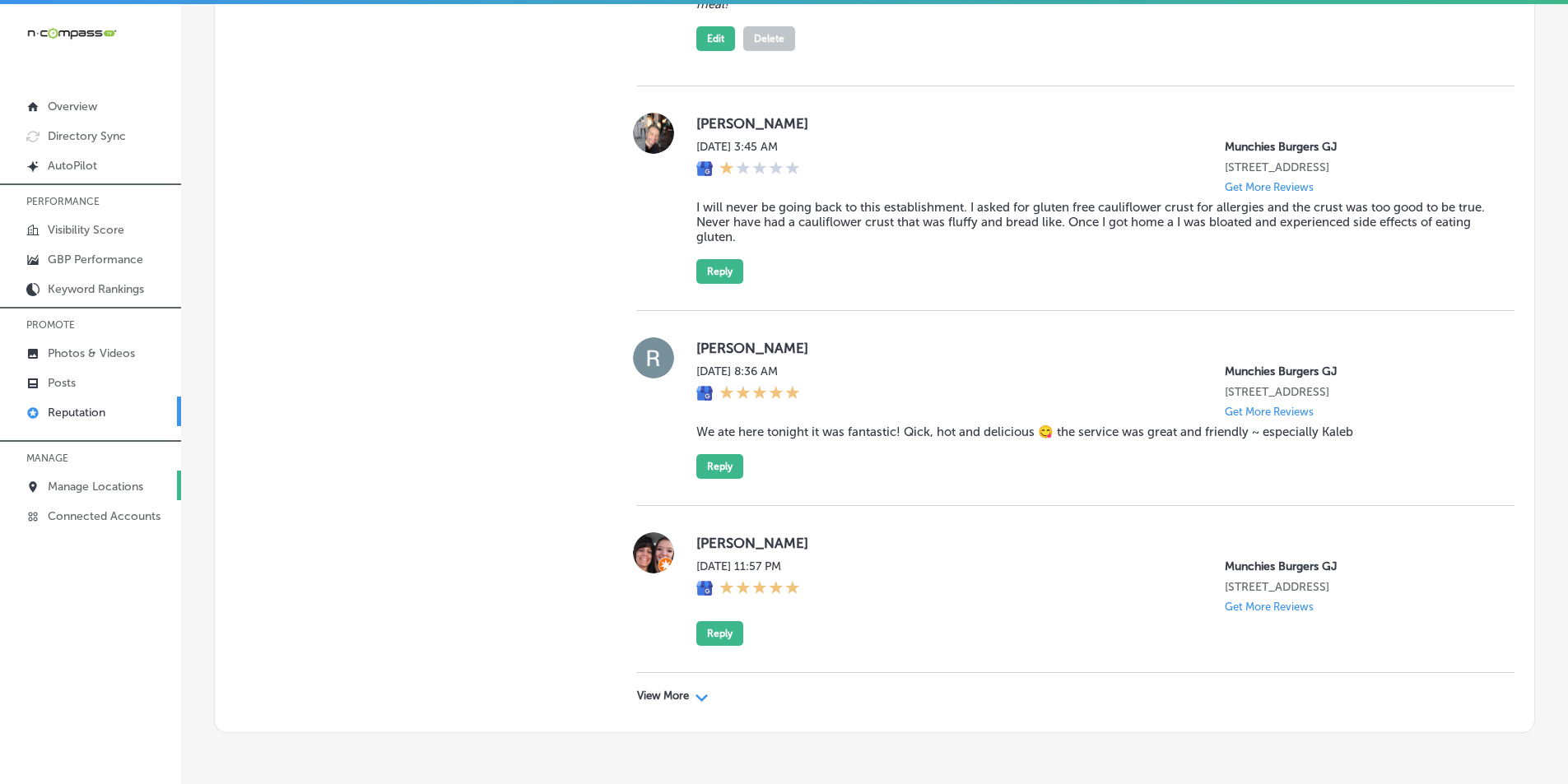
click at [73, 480] on p "Manage Locations" at bounding box center [95, 487] width 96 height 14
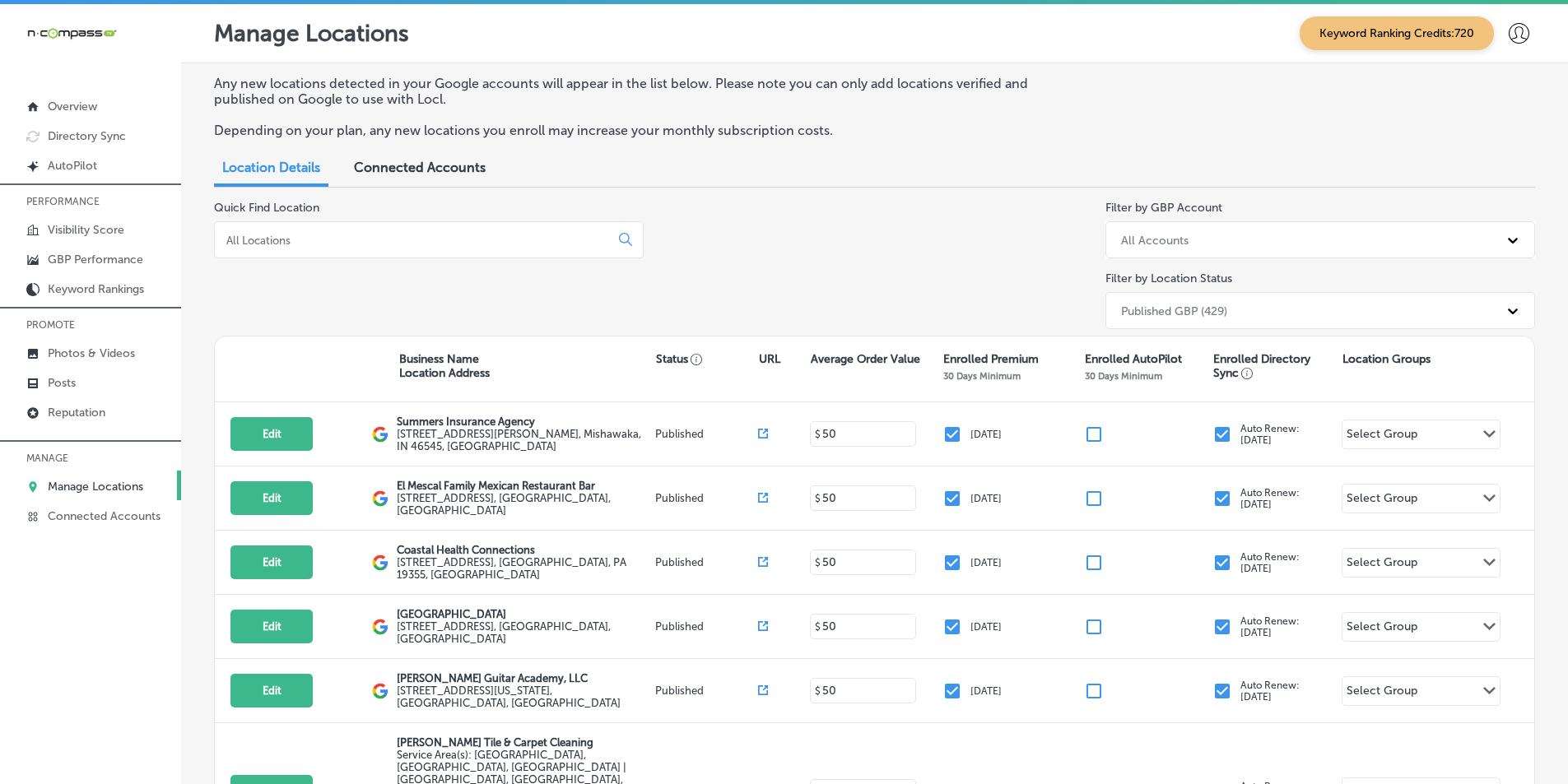
click at [81, 480] on p "Manage Locations" at bounding box center [95, 487] width 96 height 14
click at [300, 233] on input at bounding box center [415, 239] width 381 height 15
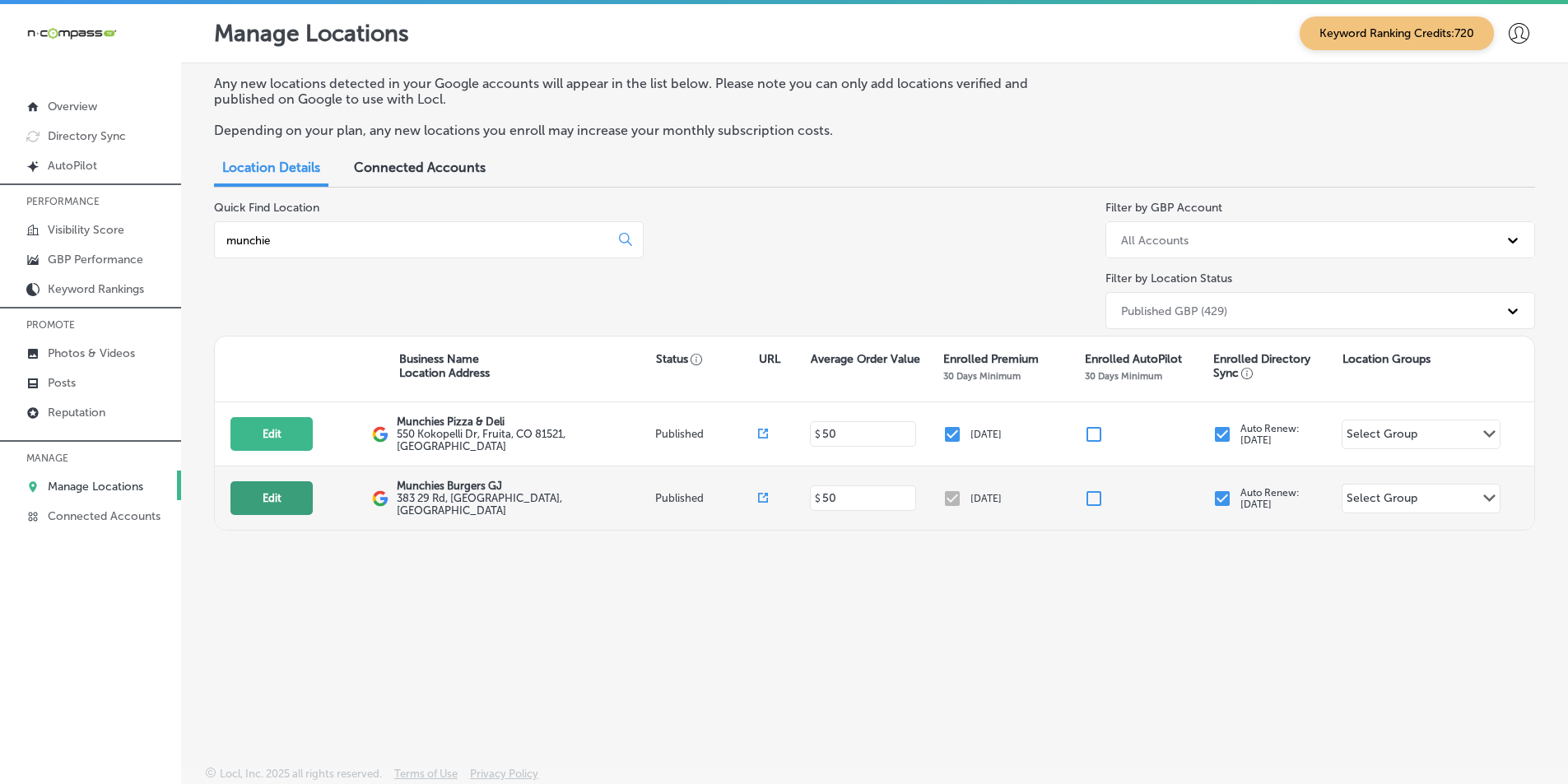
type input "munchie"
click at [273, 497] on button "Edit" at bounding box center [272, 498] width 83 height 33
select select "US"
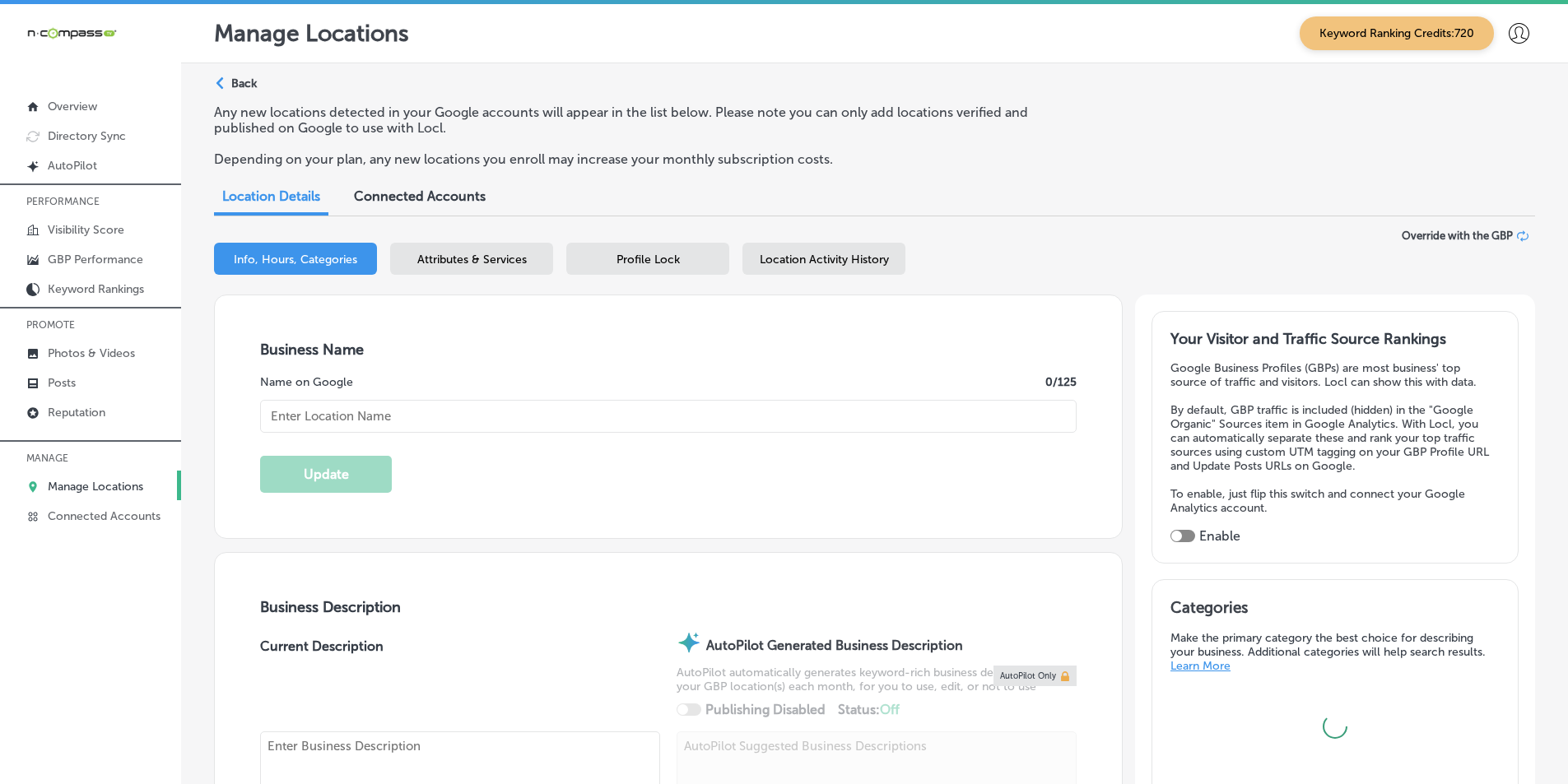
type input "Munchies Burgers GJ"
type input "383 29 Rd"
type input "[GEOGRAPHIC_DATA]"
type input "81504"
type input "US"
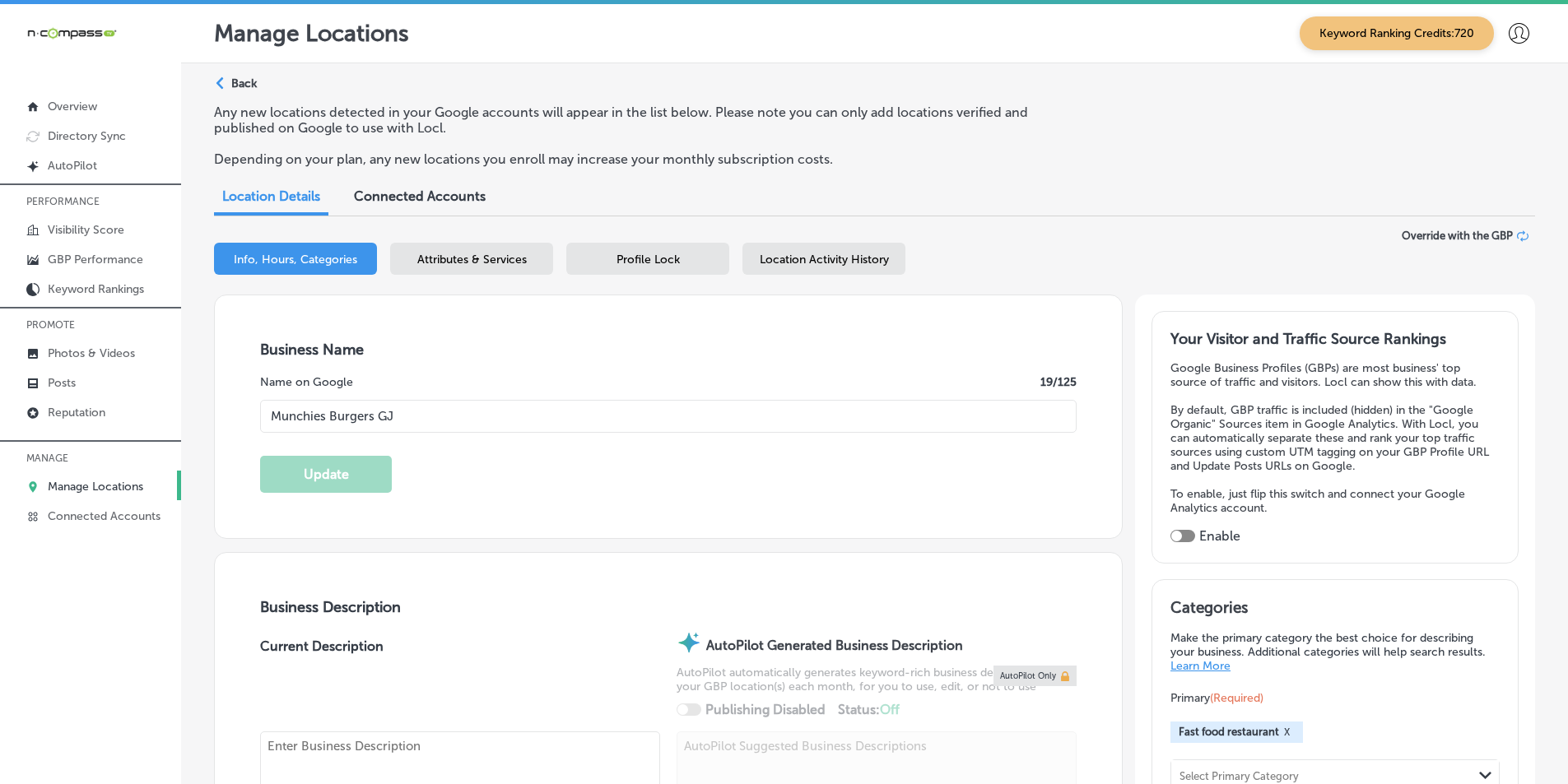
type textarea "Locally owned and operated quick service restaurant. We have been serving the […"
type input "[PHONE_NUMBER]"
click at [819, 533] on div at bounding box center [1176, 536] width 11 height 11
checkbox input "true"
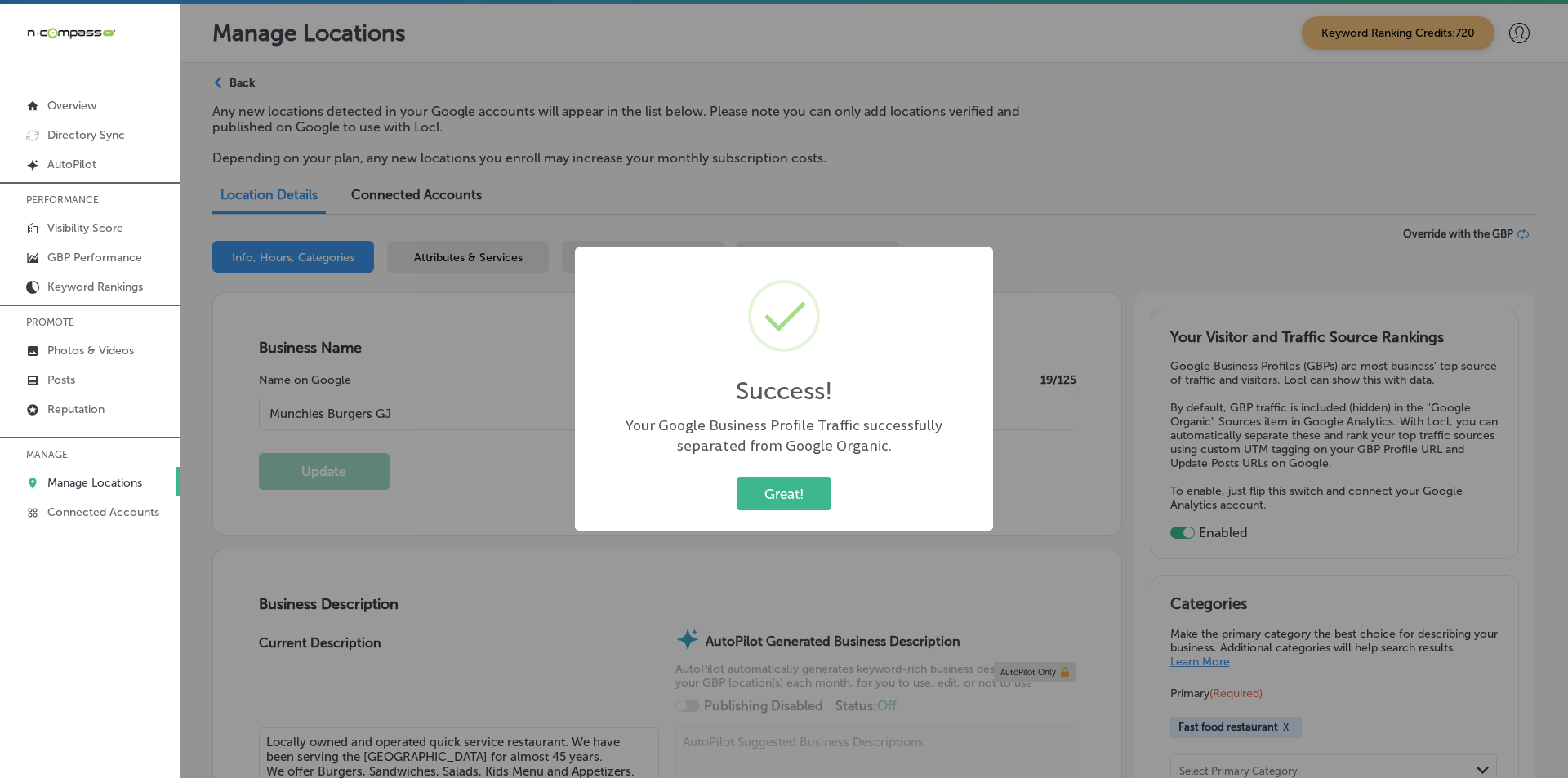
click at [784, 493] on button "Great!" at bounding box center [784, 494] width 95 height 33
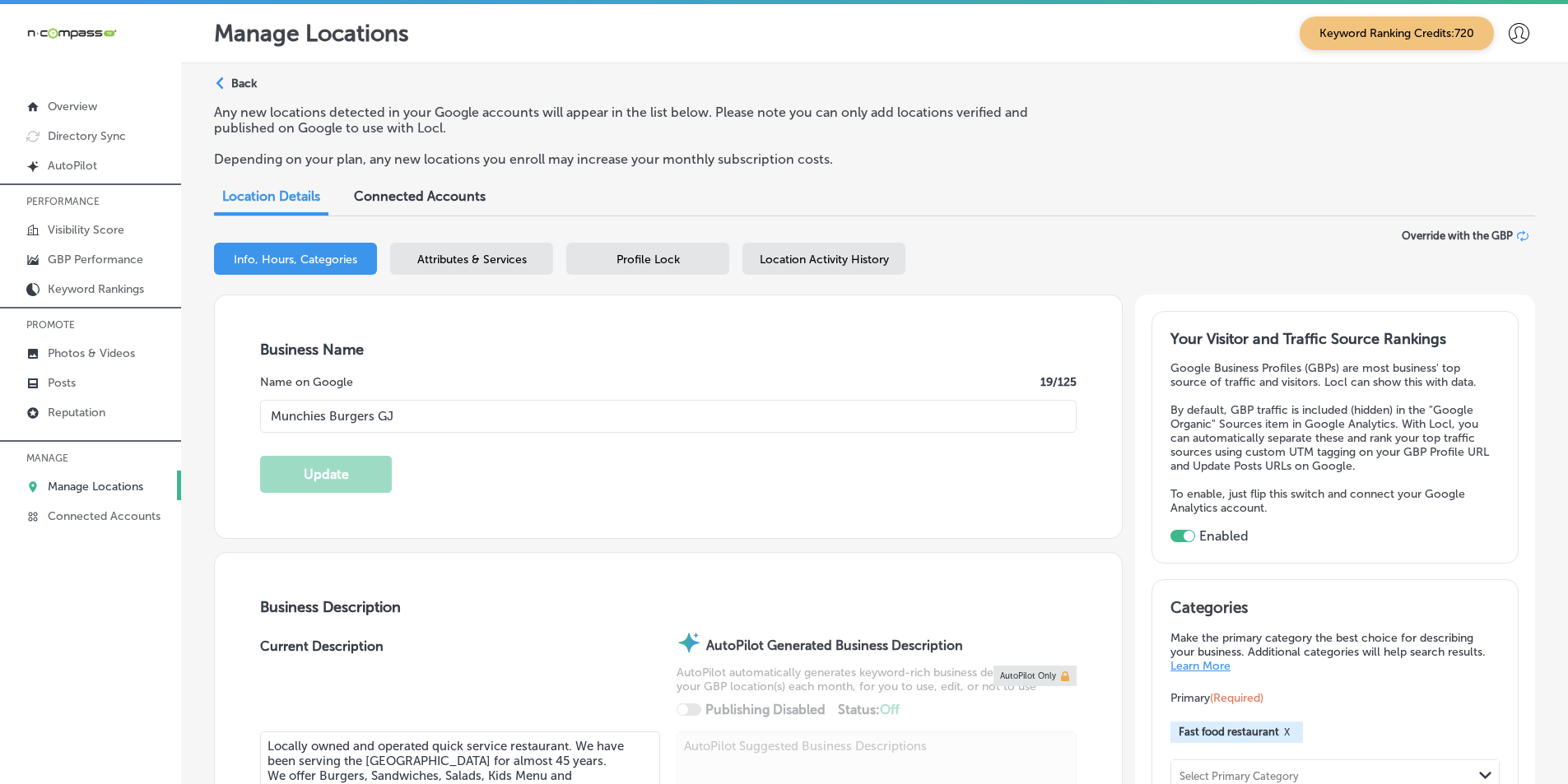
click at [689, 258] on div "Profile Lock" at bounding box center [647, 258] width 163 height 33
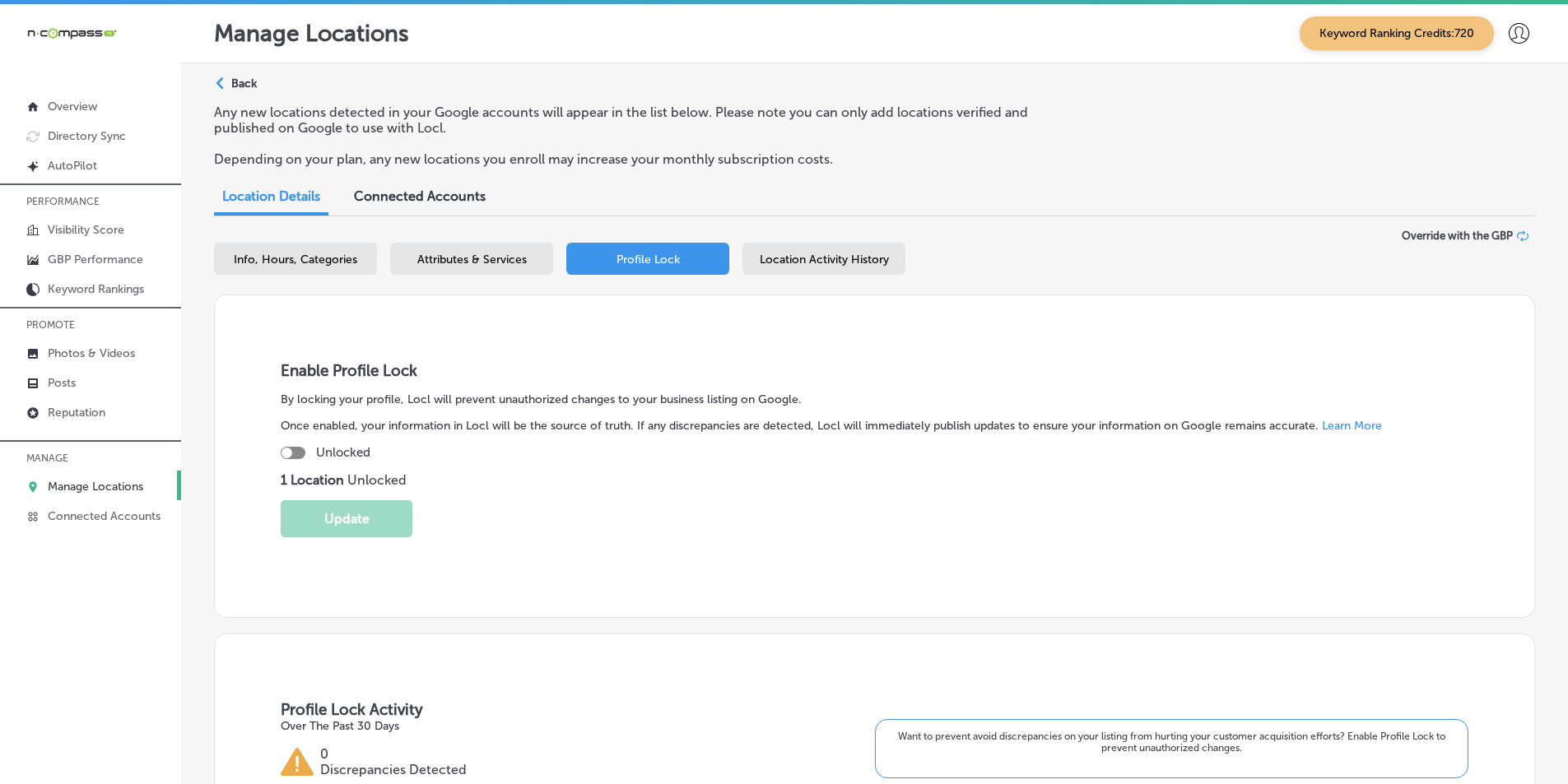
click at [290, 449] on div at bounding box center [287, 452] width 11 height 11
checkbox input "true"
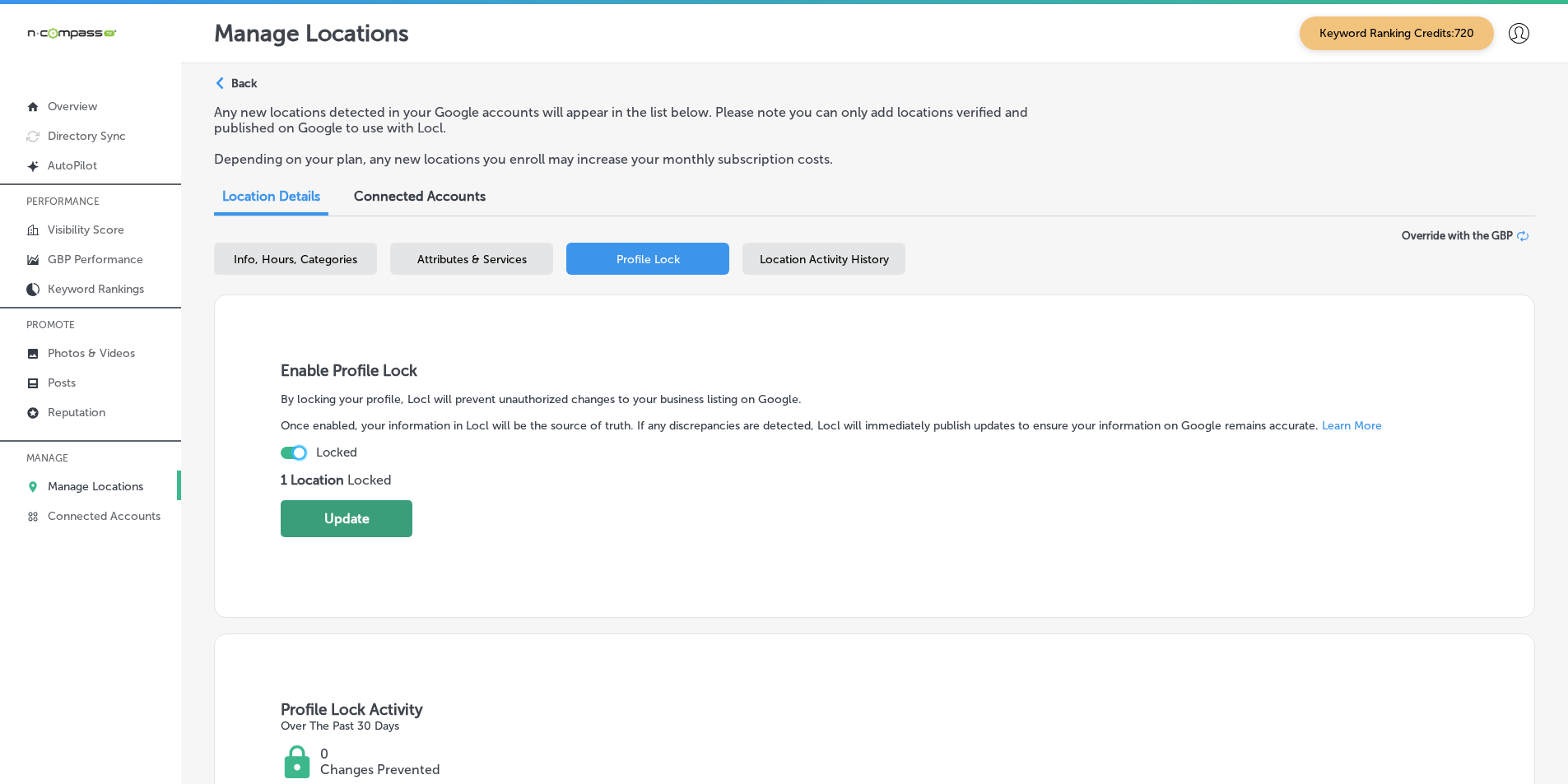
click at [354, 513] on button "Update" at bounding box center [347, 519] width 132 height 37
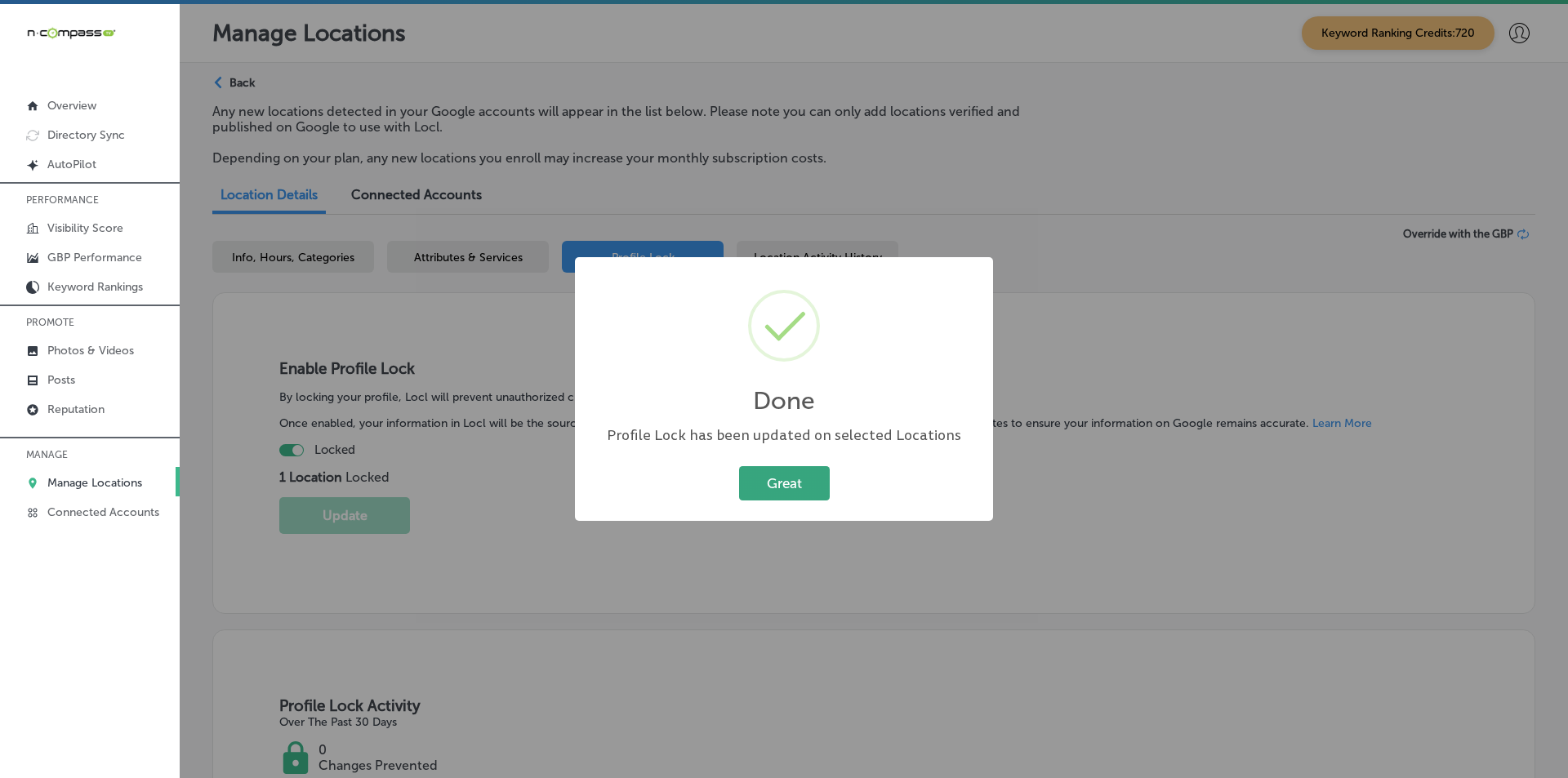
click at [808, 466] on button "Great" at bounding box center [784, 483] width 91 height 33
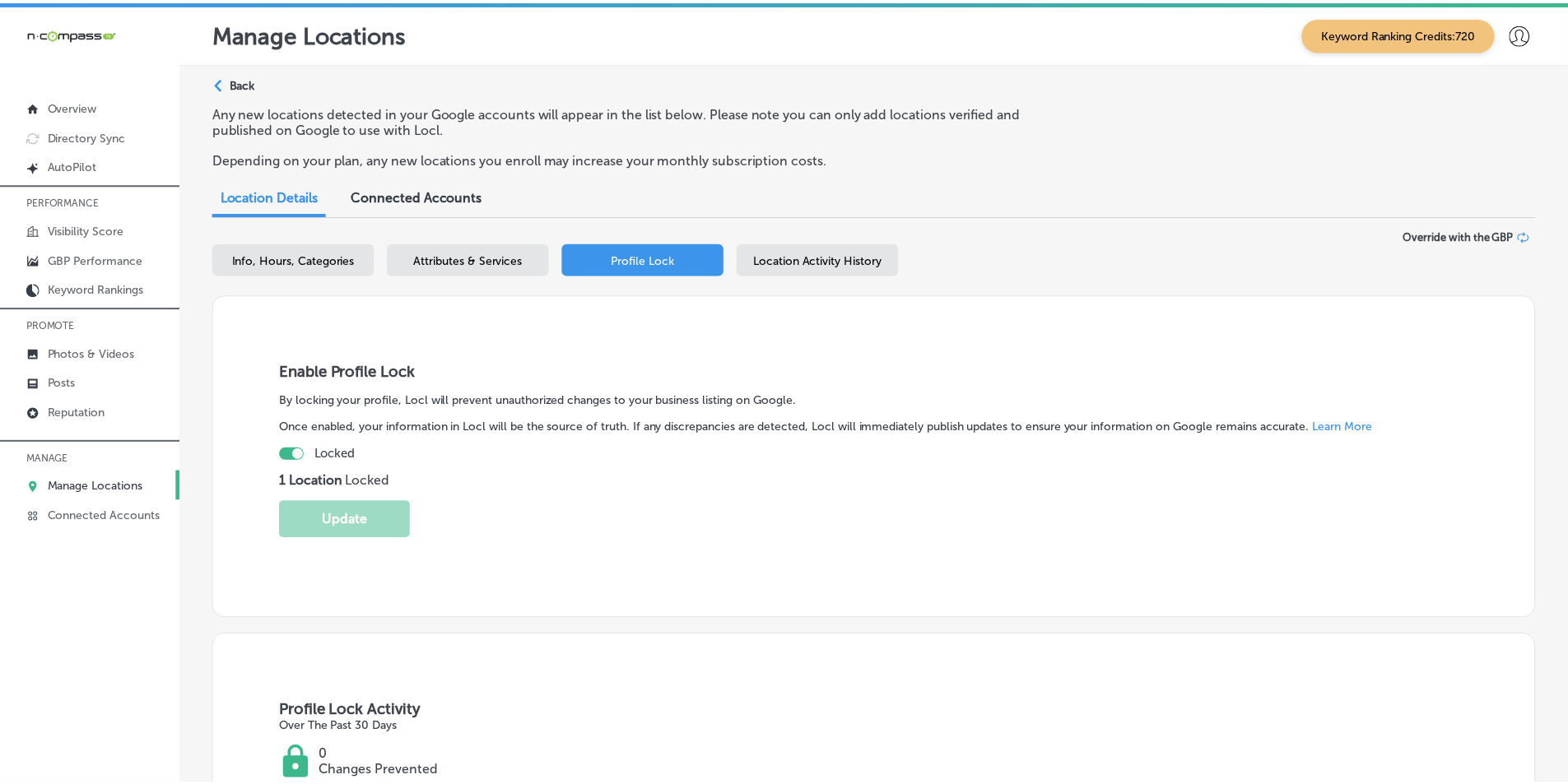
scroll to position [24, 0]
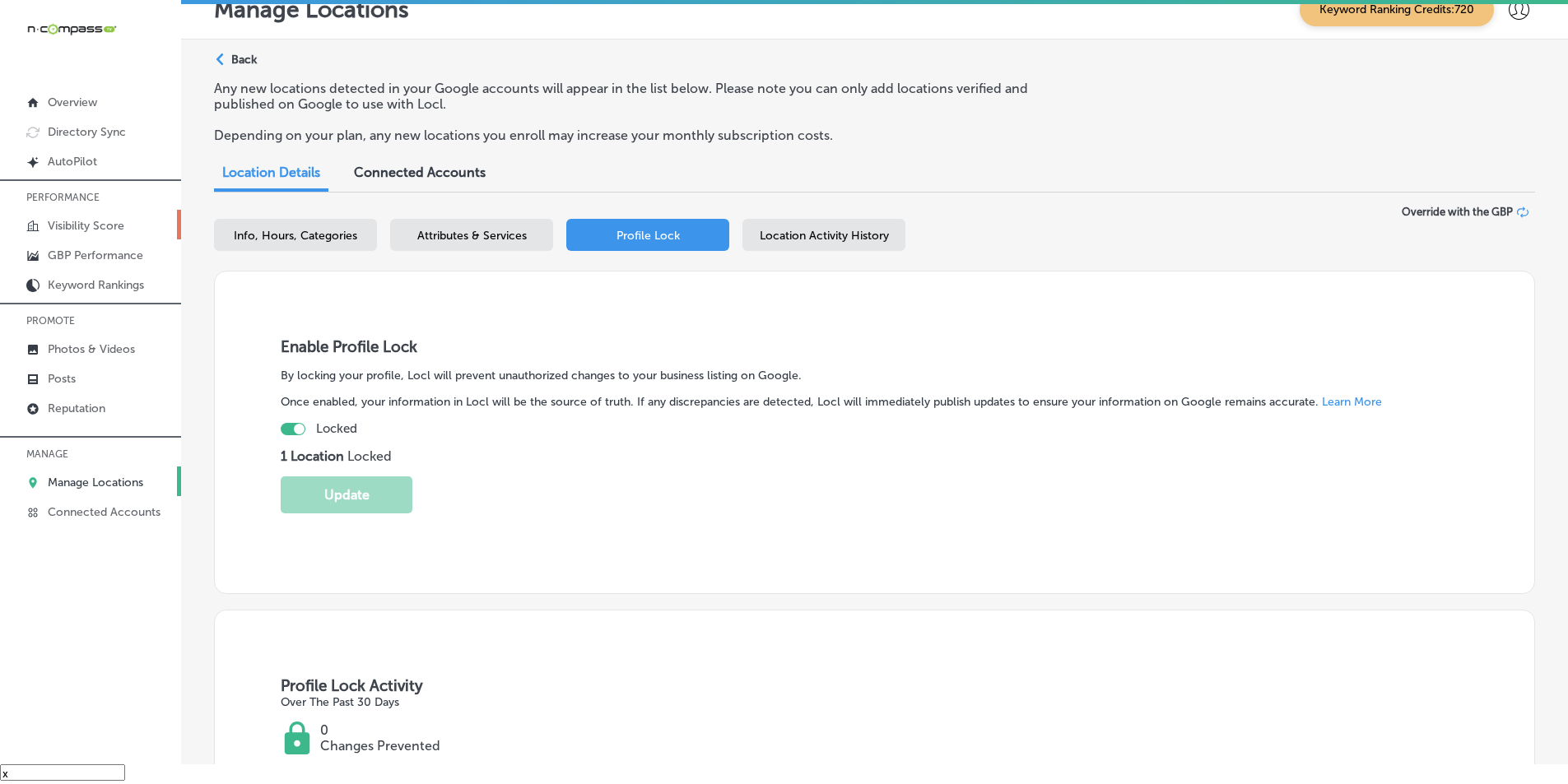
click at [69, 219] on p "Visibility Score" at bounding box center [86, 226] width 77 height 14
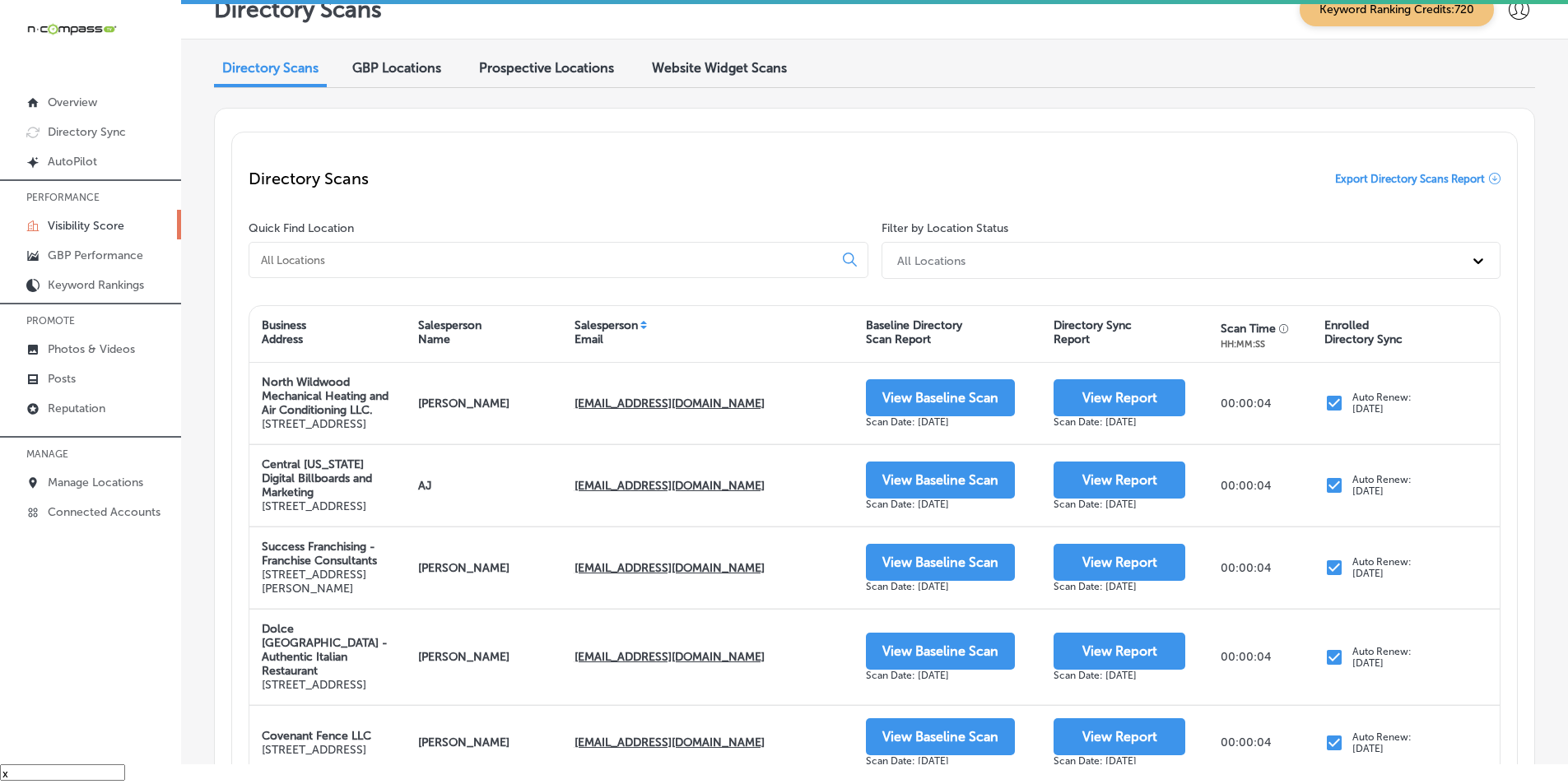
click at [440, 257] on input at bounding box center [544, 259] width 570 height 15
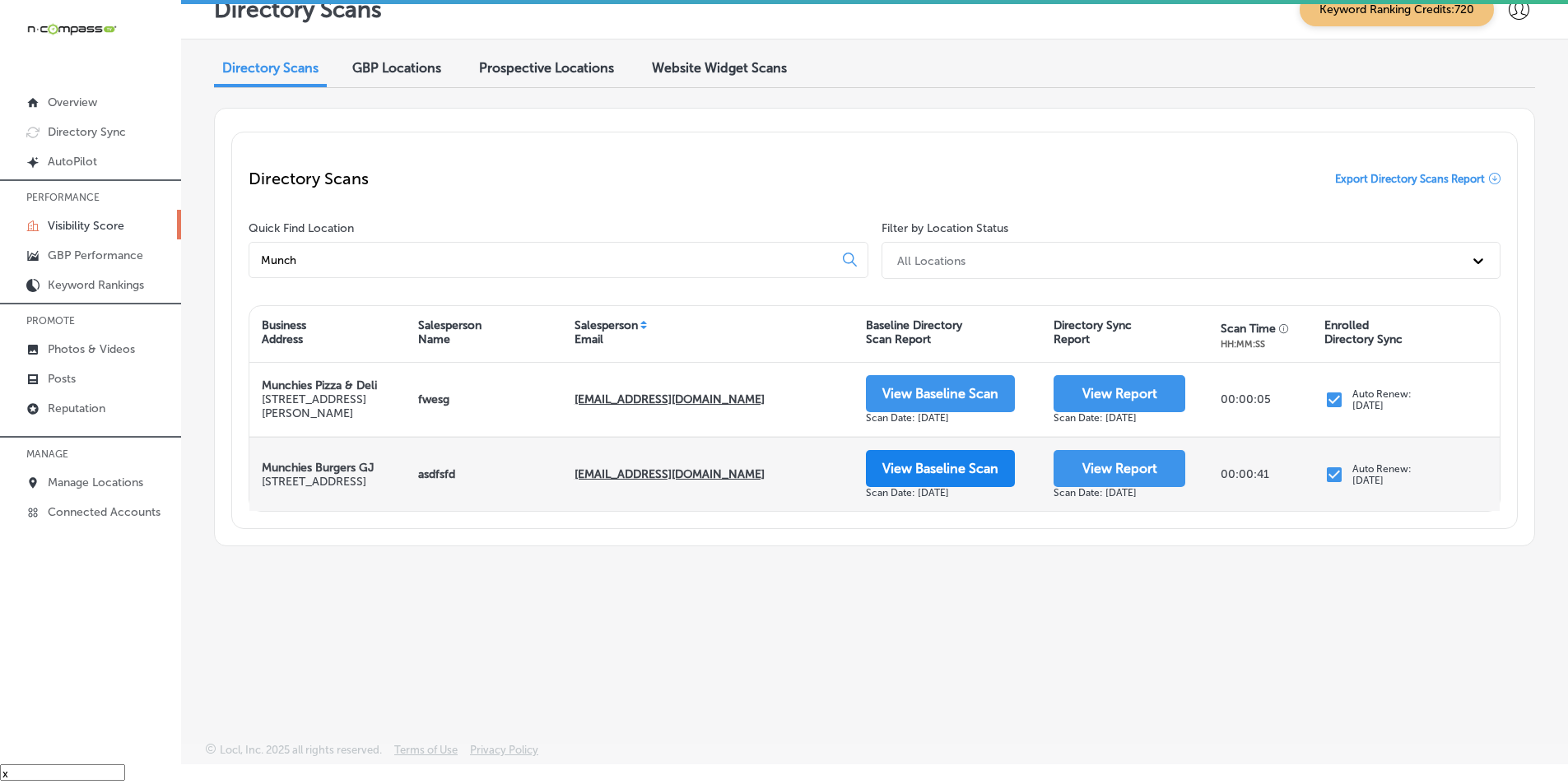
type input "Munch"
click at [819, 468] on button "View Baseline Scan" at bounding box center [940, 469] width 149 height 37
click at [819, 473] on button "View Baseline Scan" at bounding box center [940, 469] width 149 height 37
